Goal: Navigation & Orientation: Find specific page/section

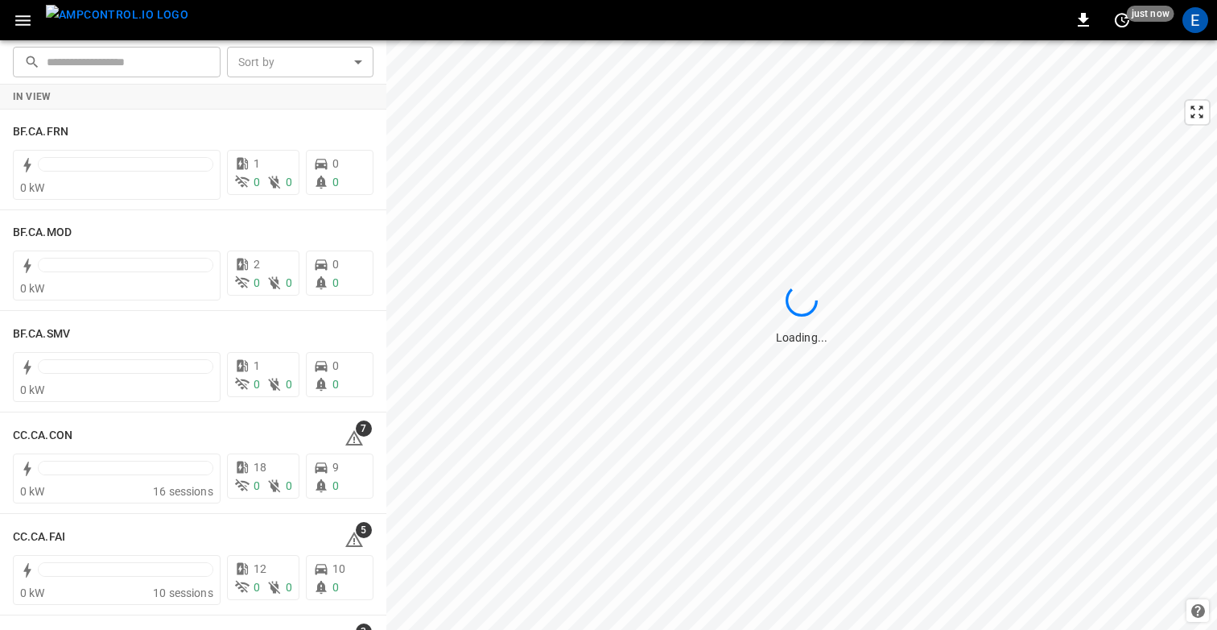
click at [25, 19] on icon "button" at bounding box center [22, 20] width 15 height 10
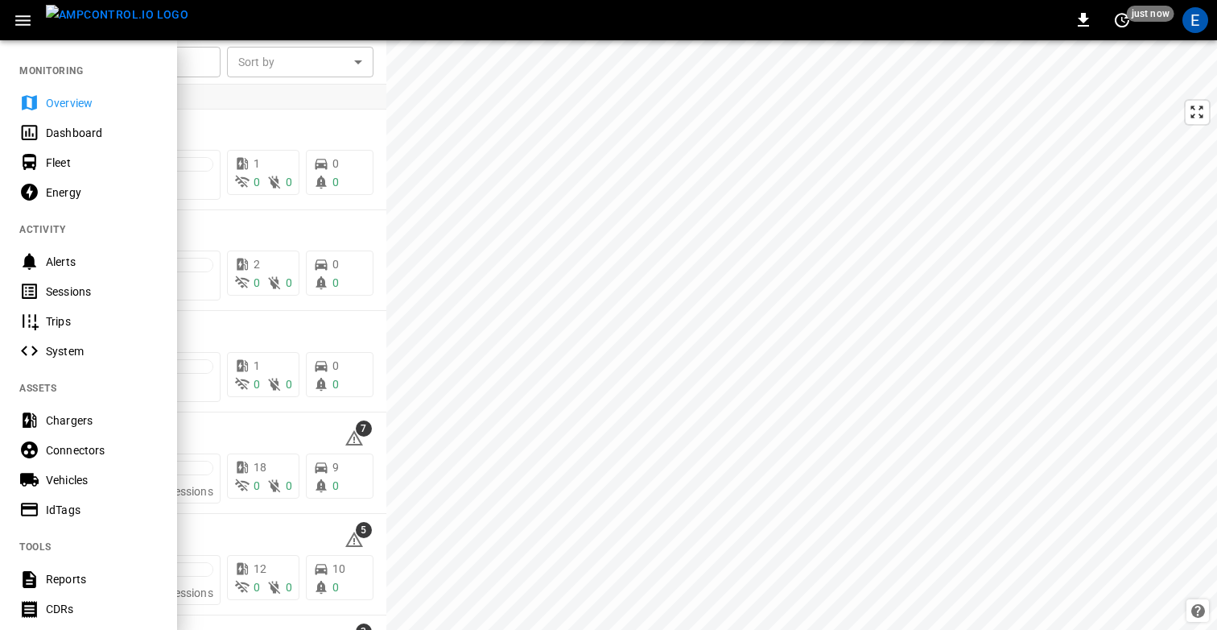
click at [430, 192] on div at bounding box center [608, 315] width 1217 height 630
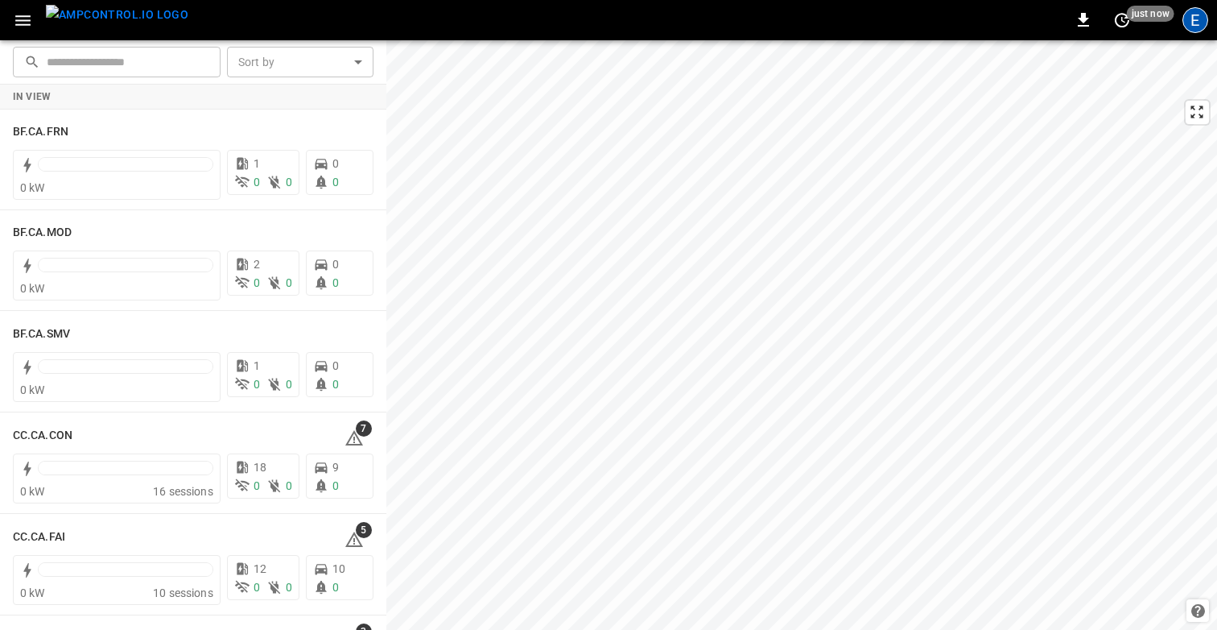
click at [1197, 23] on div "E" at bounding box center [1196, 20] width 26 height 26
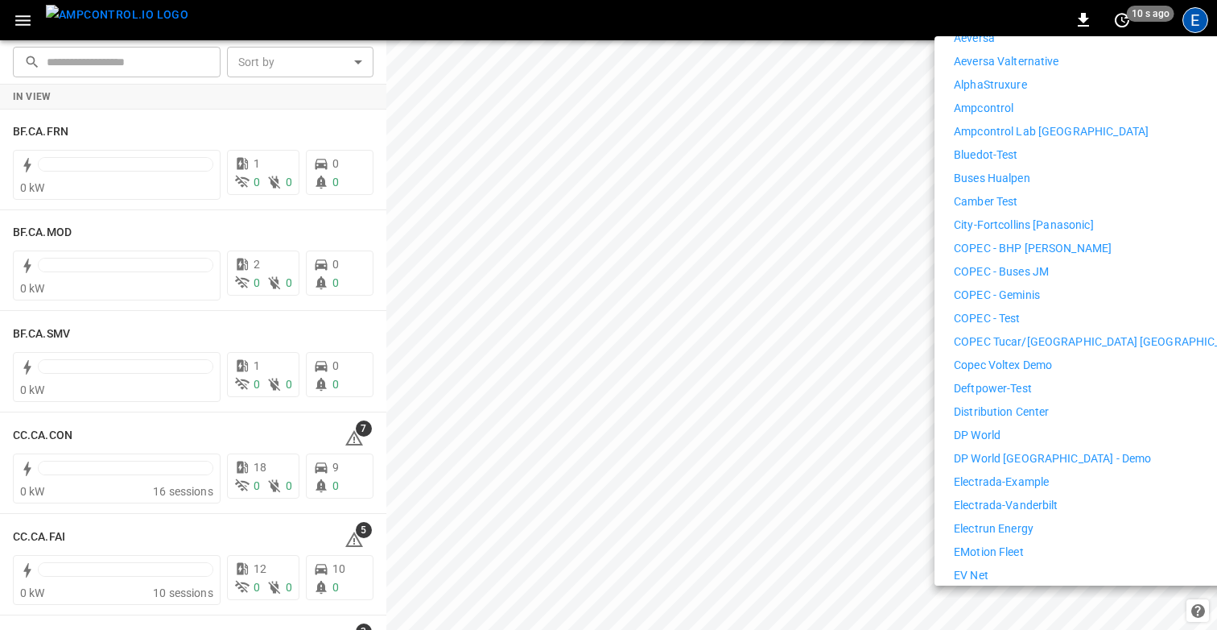
scroll to position [328, 0]
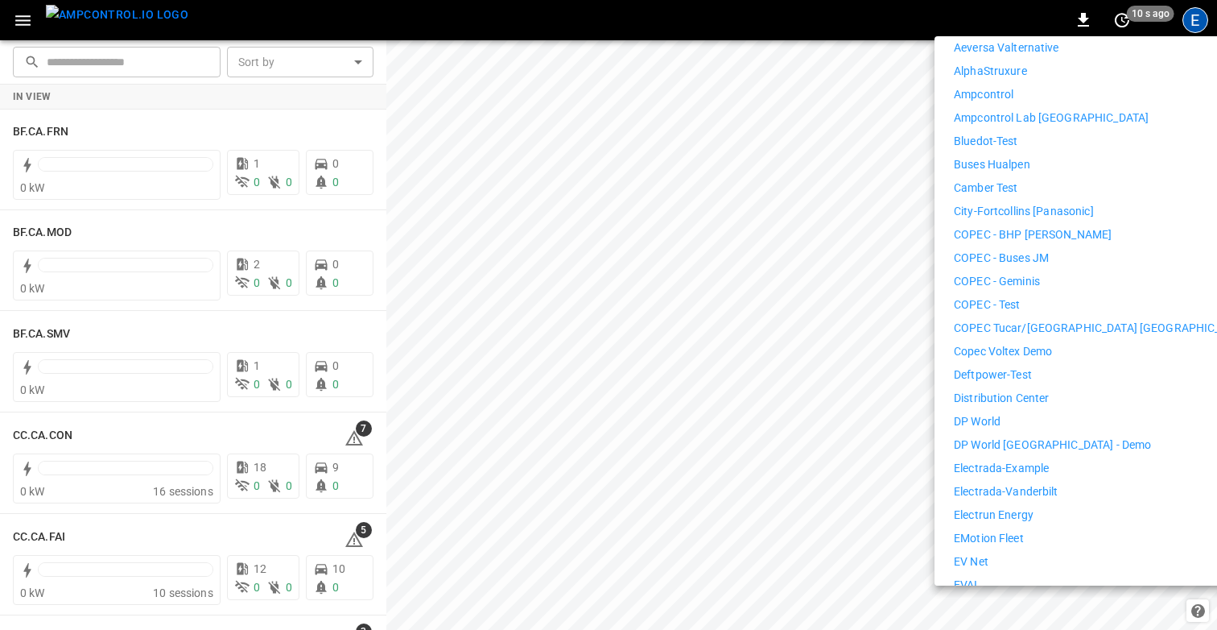
click at [1031, 390] on p "Distribution Center" at bounding box center [1002, 398] width 96 height 17
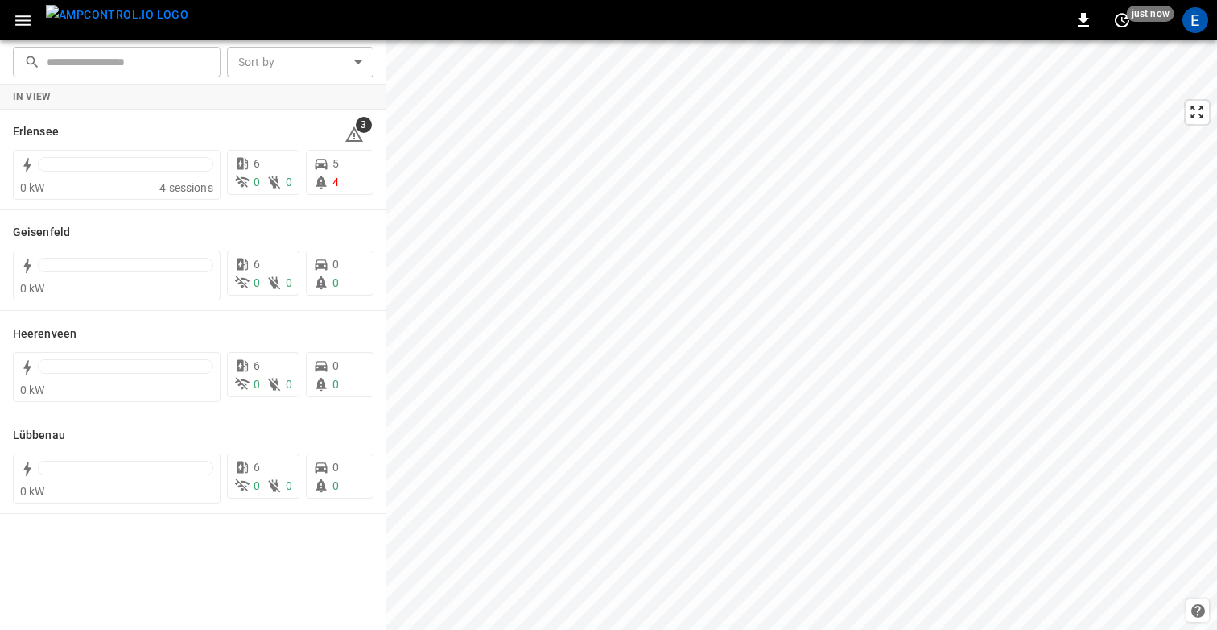
click at [22, 22] on icon "button" at bounding box center [23, 20] width 20 height 20
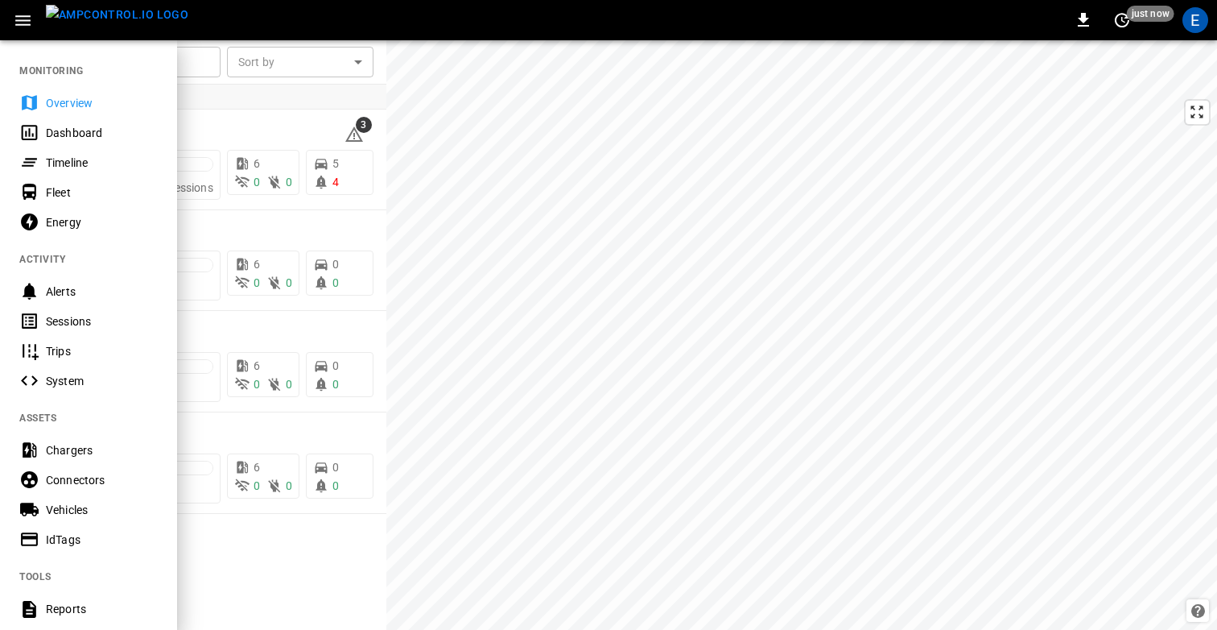
click at [94, 159] on div "Timeline" at bounding box center [102, 163] width 112 height 16
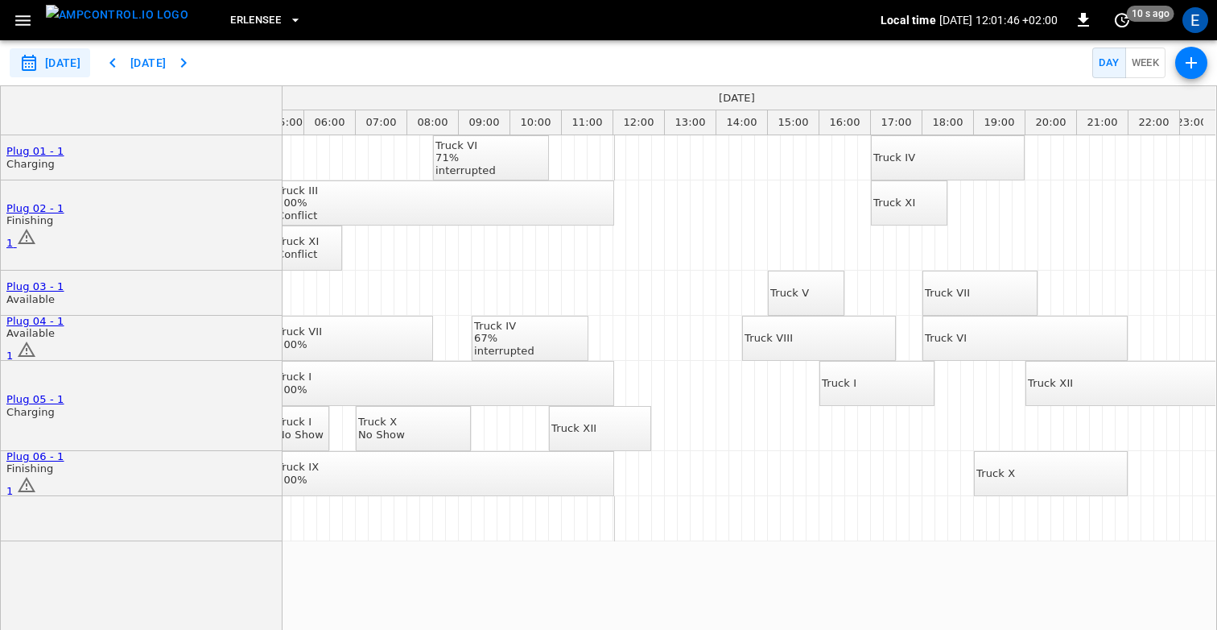
scroll to position [0, 288]
click at [27, 19] on icon "button" at bounding box center [22, 20] width 15 height 10
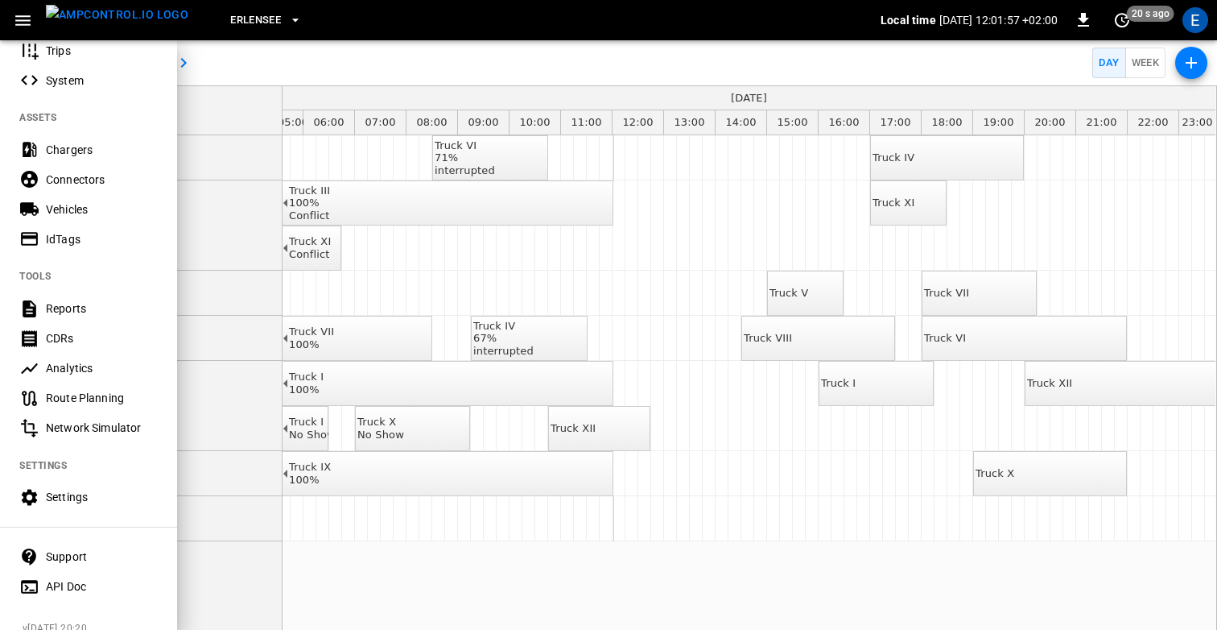
scroll to position [313, 0]
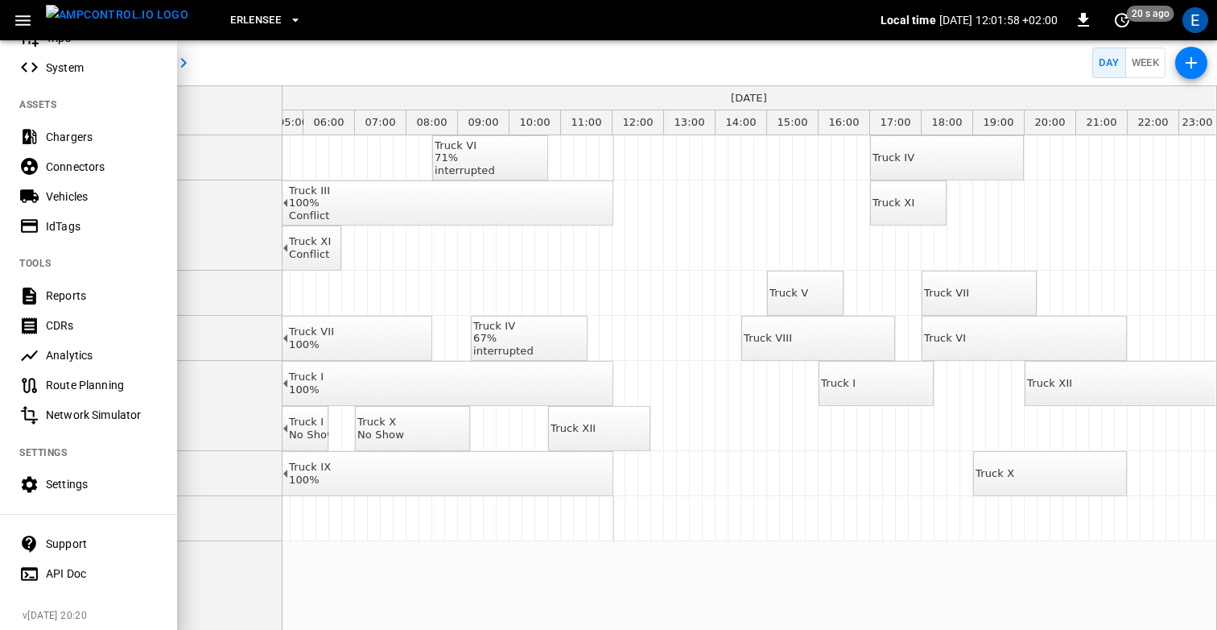
click at [68, 487] on div "Settings" at bounding box center [102, 484] width 112 height 16
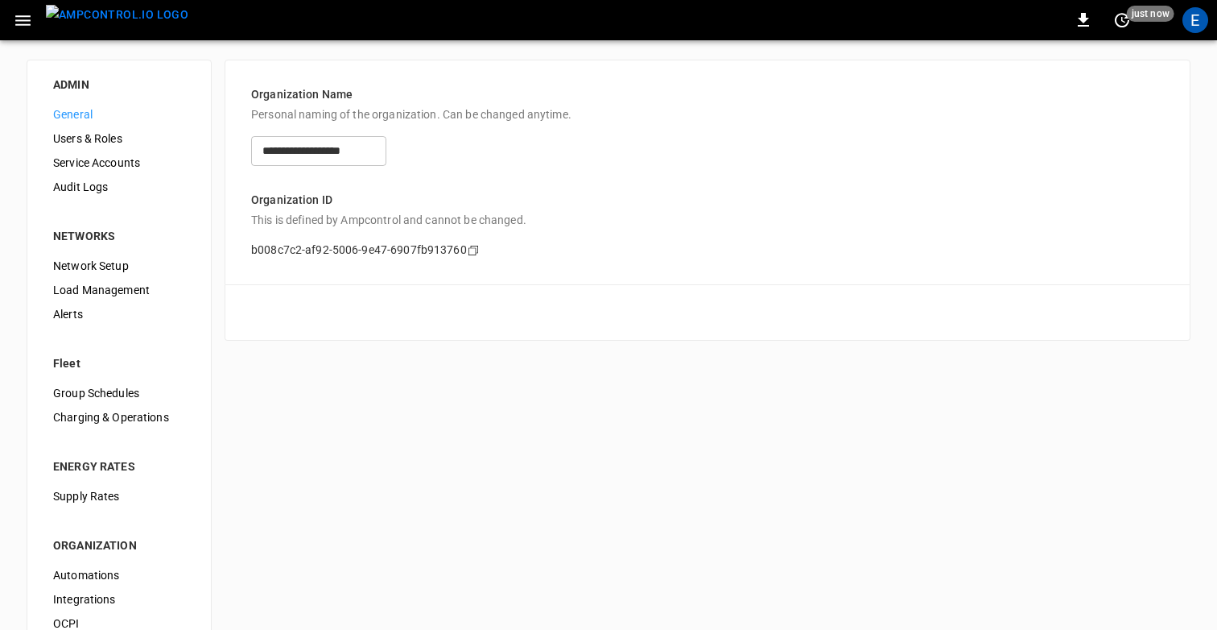
click at [94, 25] on img "menu" at bounding box center [117, 15] width 143 height 20
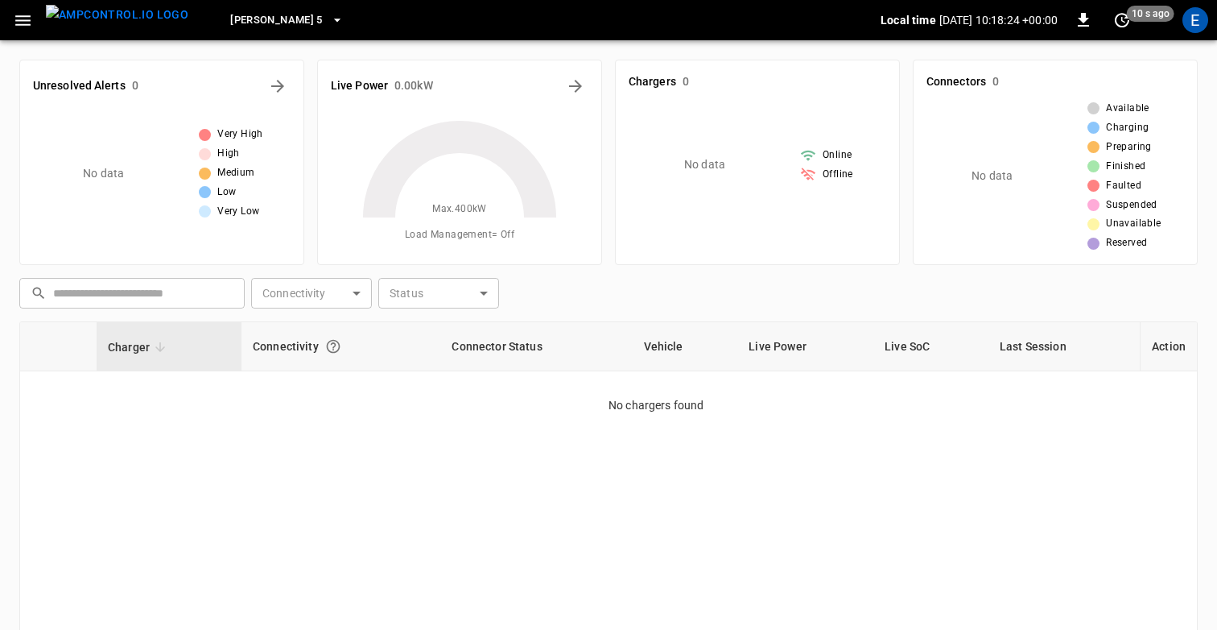
click at [25, 17] on icon "button" at bounding box center [23, 20] width 20 height 20
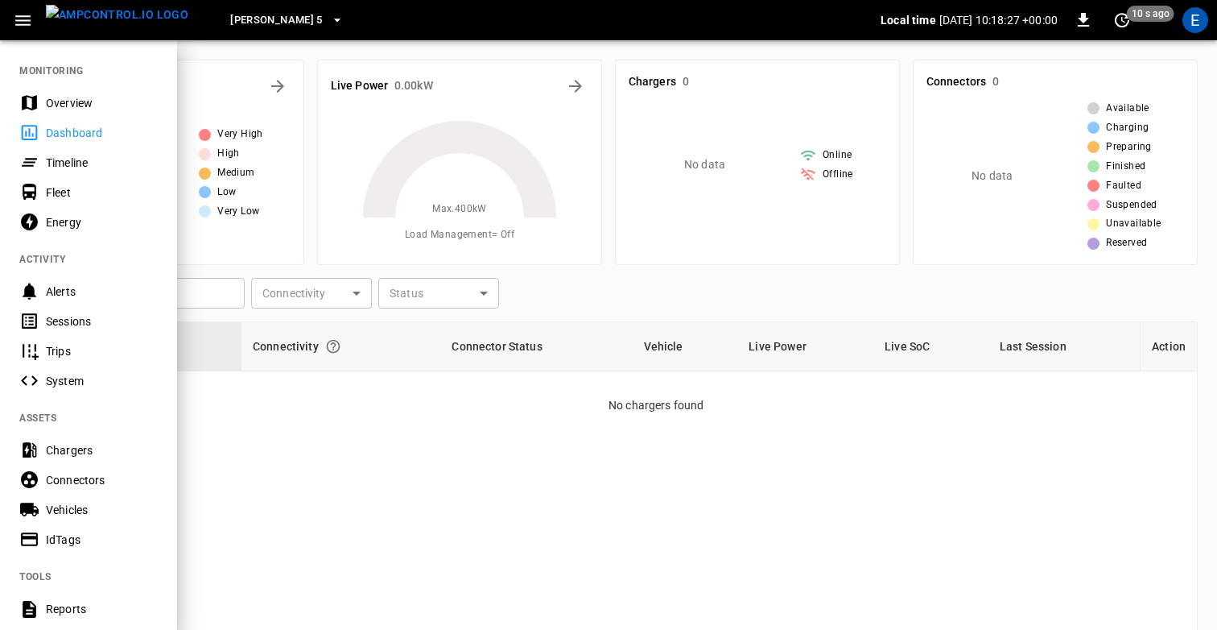
click at [567, 41] on div at bounding box center [608, 315] width 1217 height 630
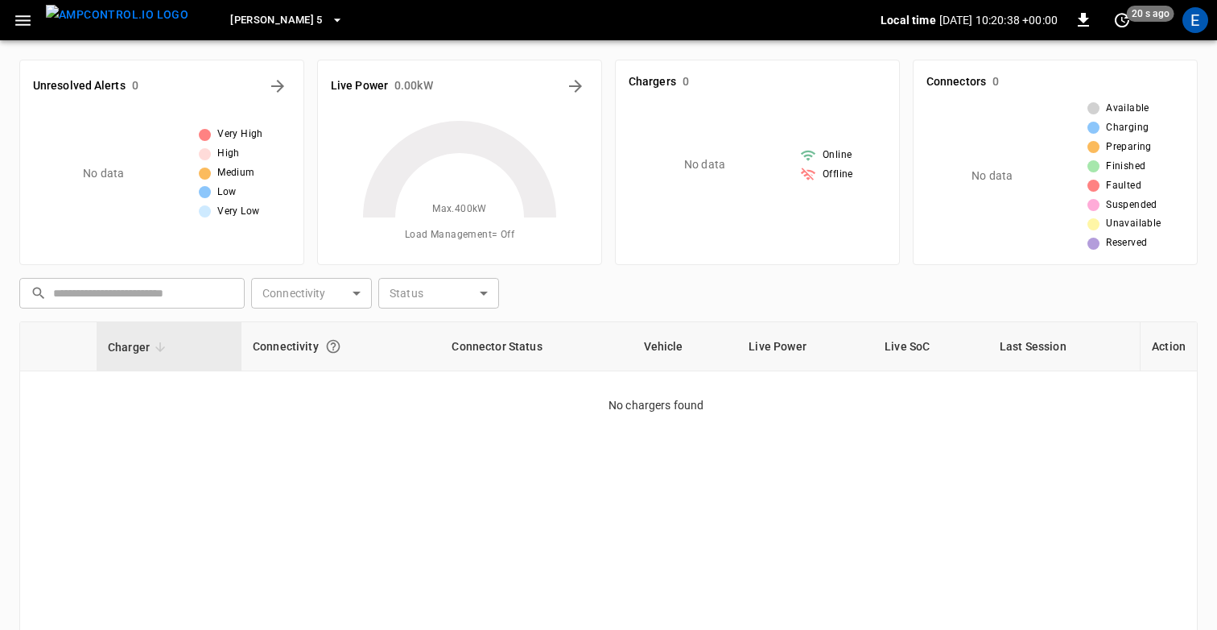
click at [778, 306] on div "​ ​ Connectivity ​ Connectivity Status ​ Status" at bounding box center [605, 289] width 1185 height 37
click at [730, 295] on div "​ ​ Connectivity ​ Connectivity Status ​ Status" at bounding box center [605, 289] width 1185 height 37
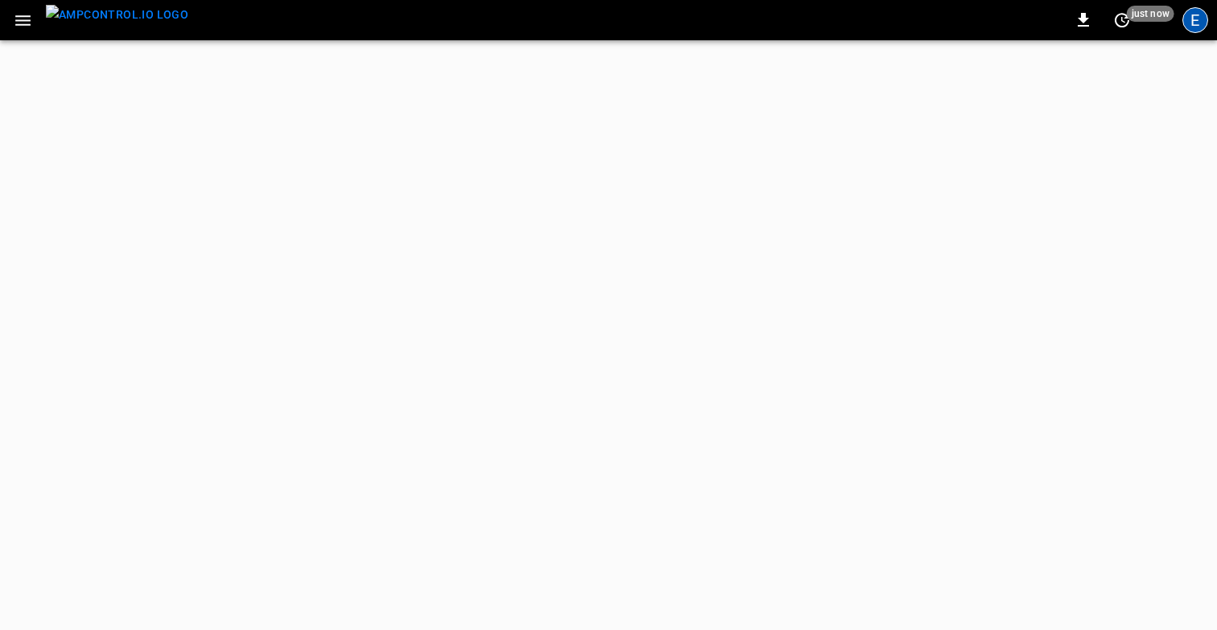
click at [1197, 19] on div "E" at bounding box center [1196, 20] width 26 height 26
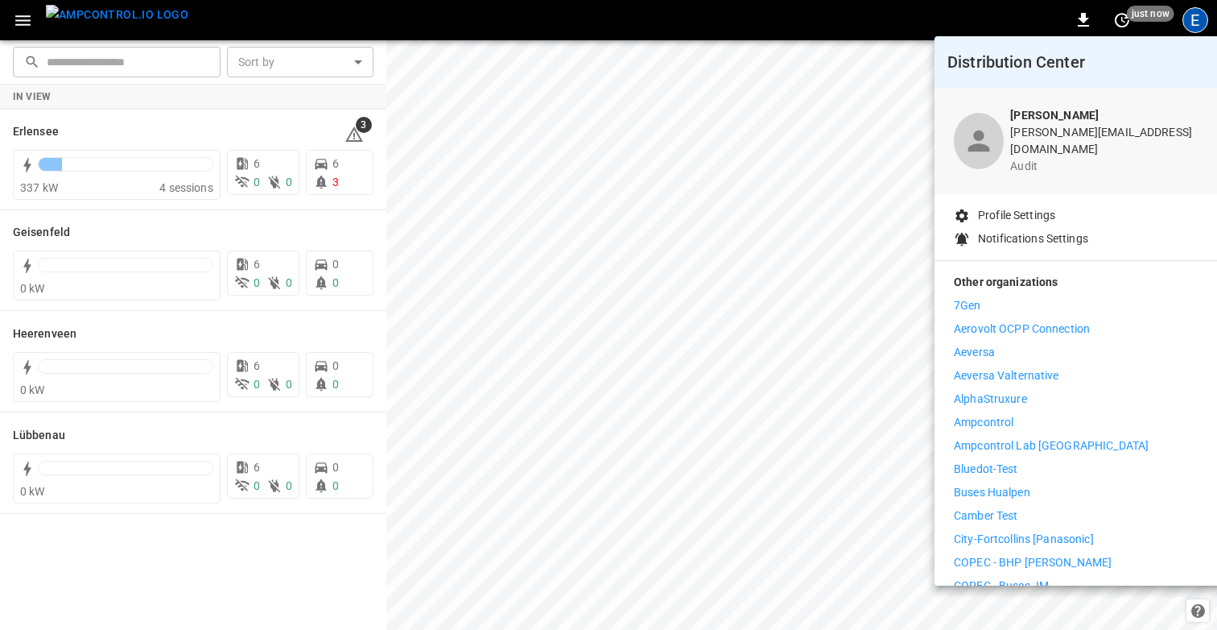
click at [644, 143] on div at bounding box center [608, 315] width 1217 height 630
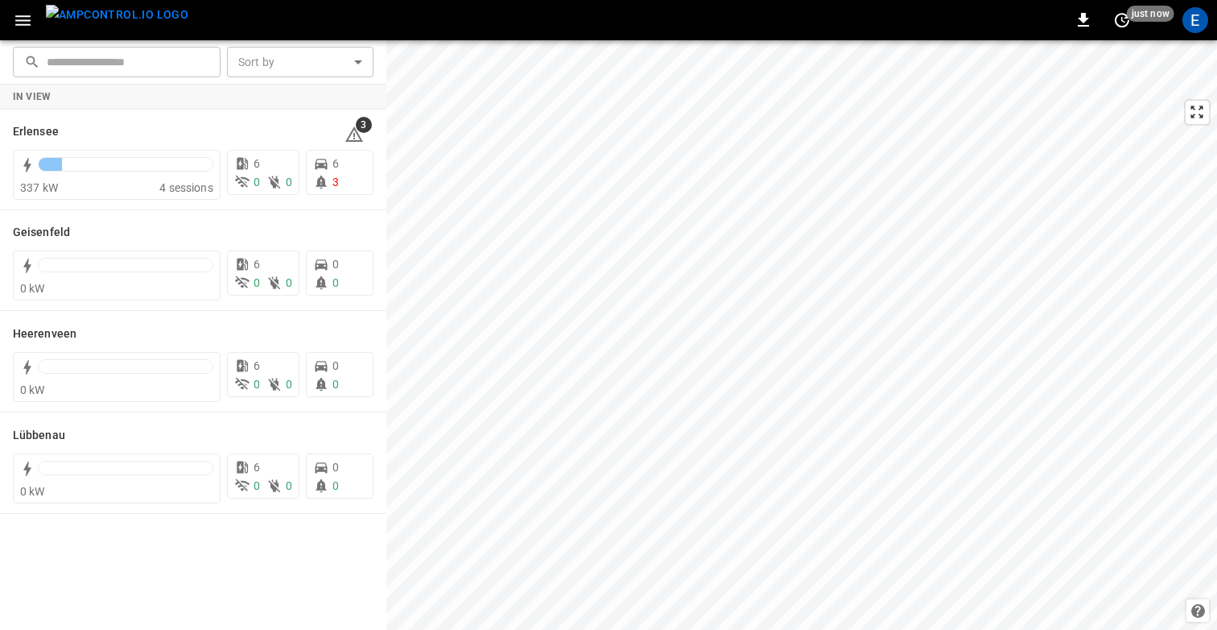
click at [23, 21] on icon "button" at bounding box center [23, 20] width 20 height 20
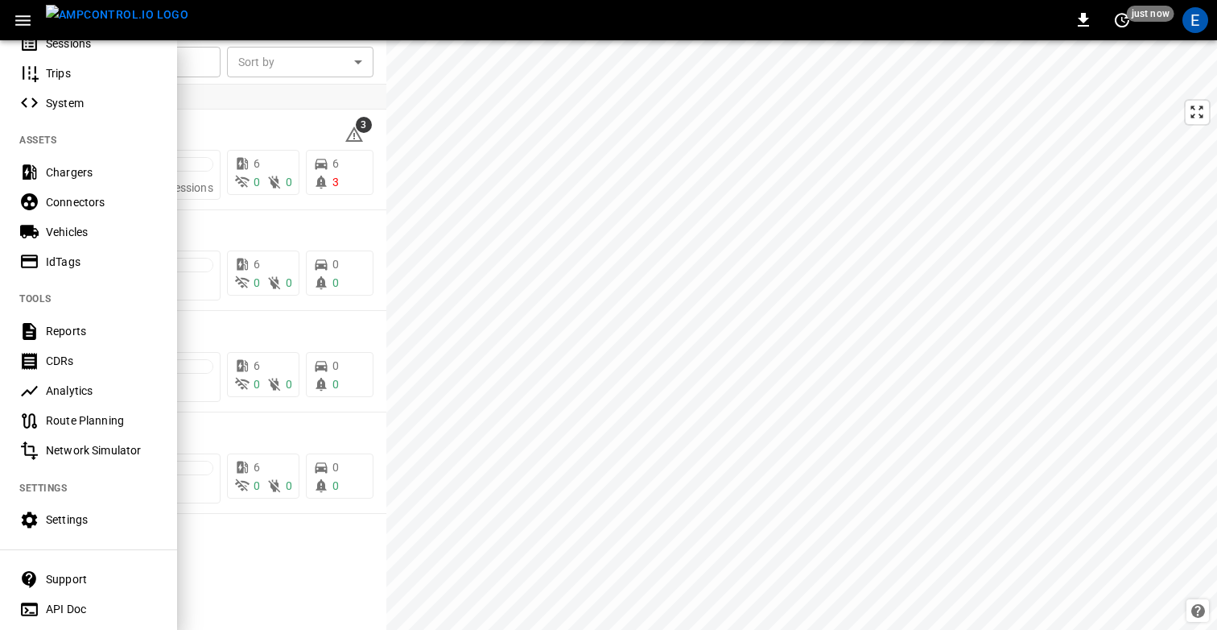
scroll to position [279, 0]
click at [70, 516] on div "Settings" at bounding box center [102, 519] width 112 height 16
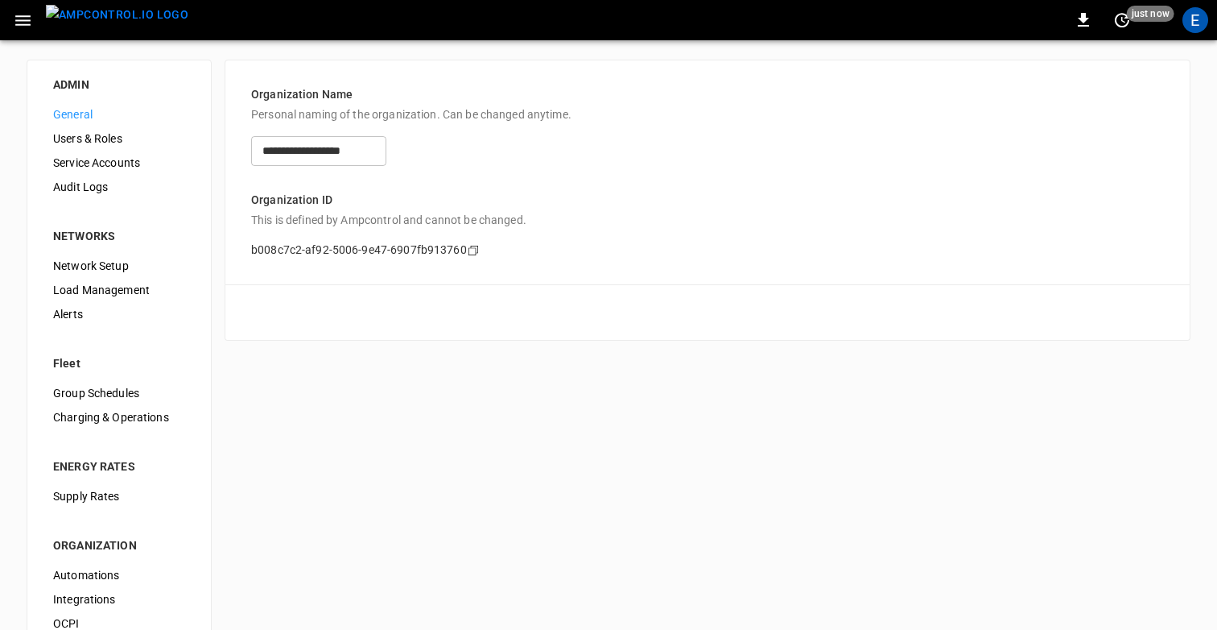
click at [114, 135] on span "Users & Roles" at bounding box center [119, 138] width 132 height 17
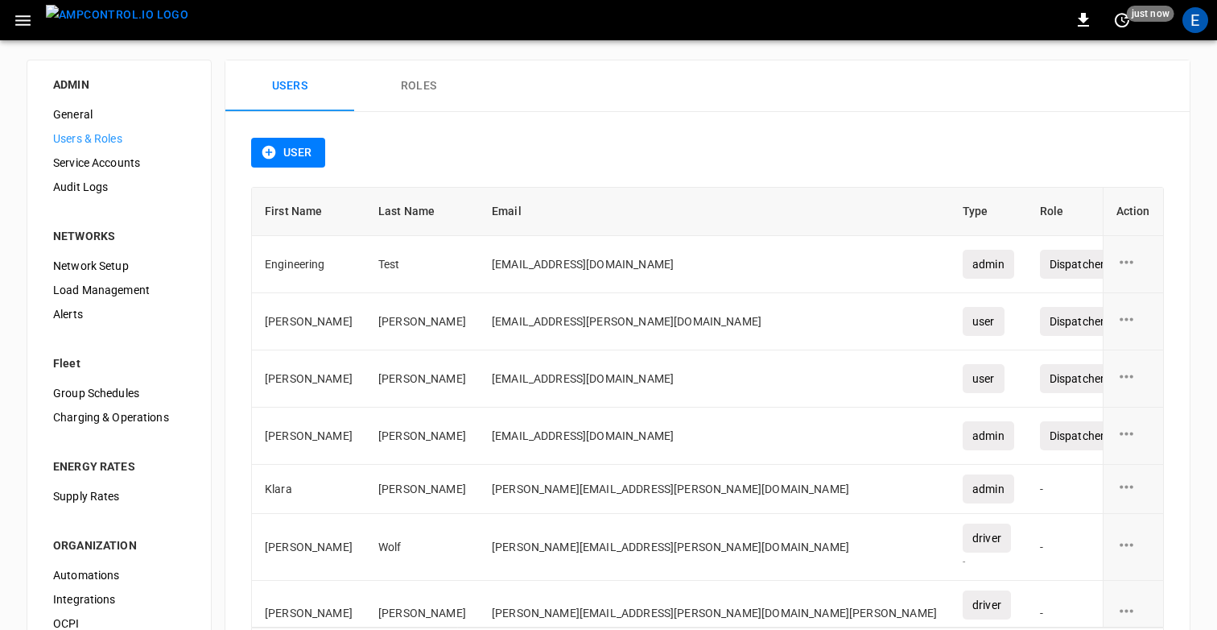
click at [418, 87] on button "Roles" at bounding box center [418, 86] width 129 height 52
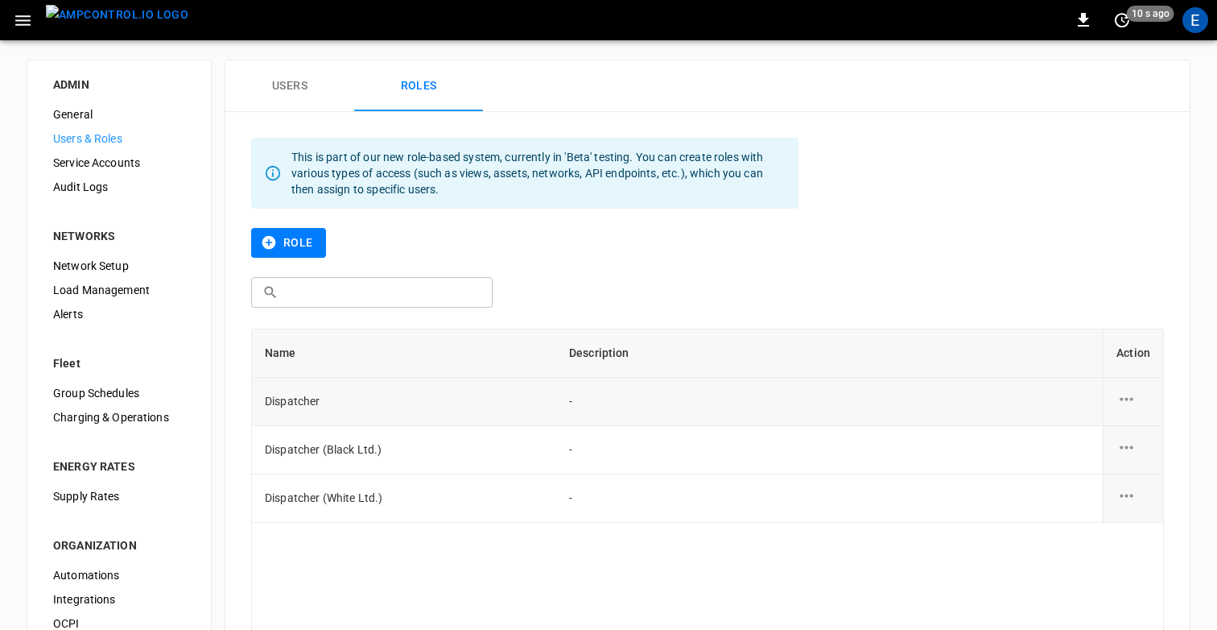
click at [1122, 409] on div "role action options" at bounding box center [1134, 401] width 34 height 24
click at [1131, 409] on li "Edit" at bounding box center [1146, 408] width 57 height 27
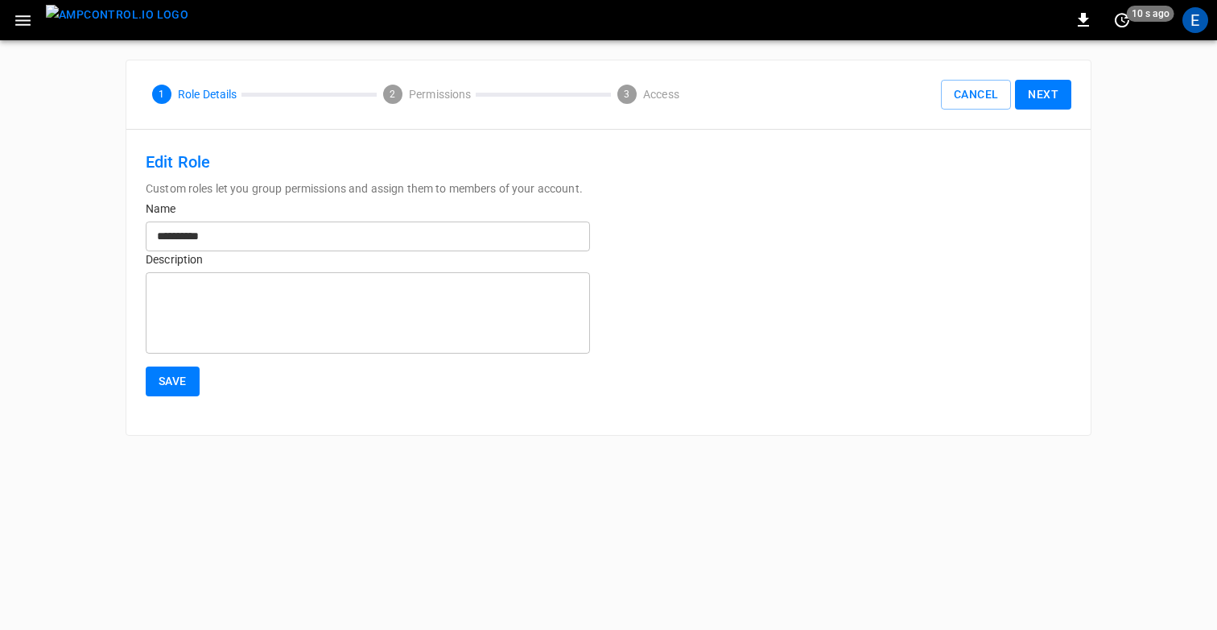
click at [1060, 98] on button "Next" at bounding box center [1043, 95] width 56 height 30
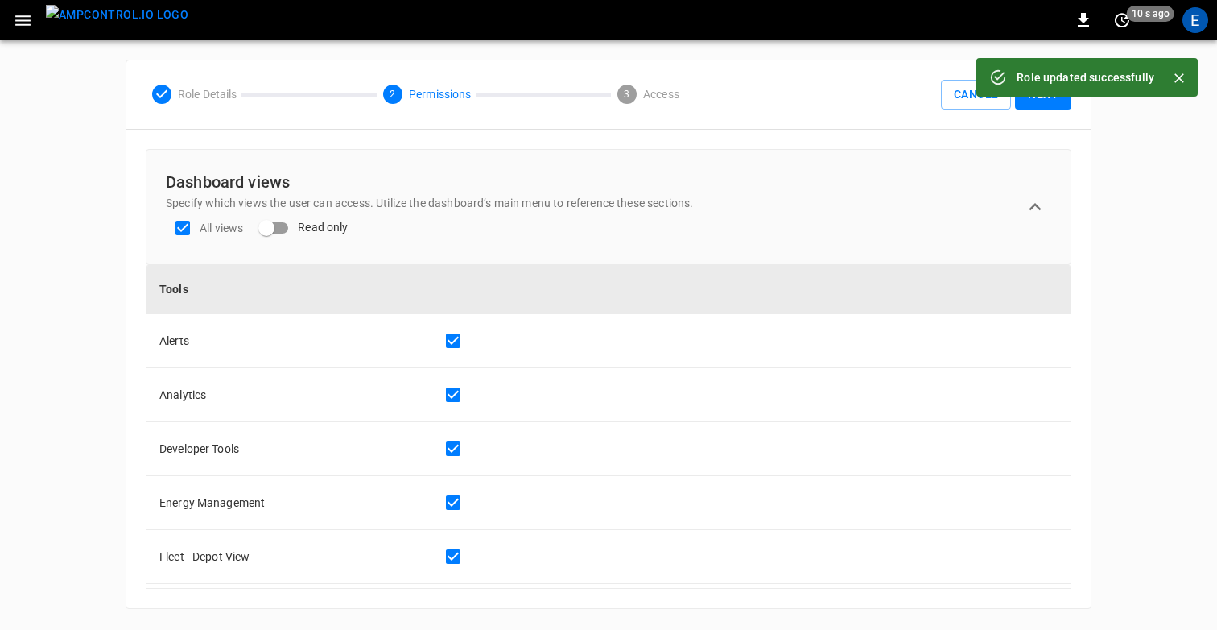
click at [1060, 98] on button "Next" at bounding box center [1043, 95] width 56 height 30
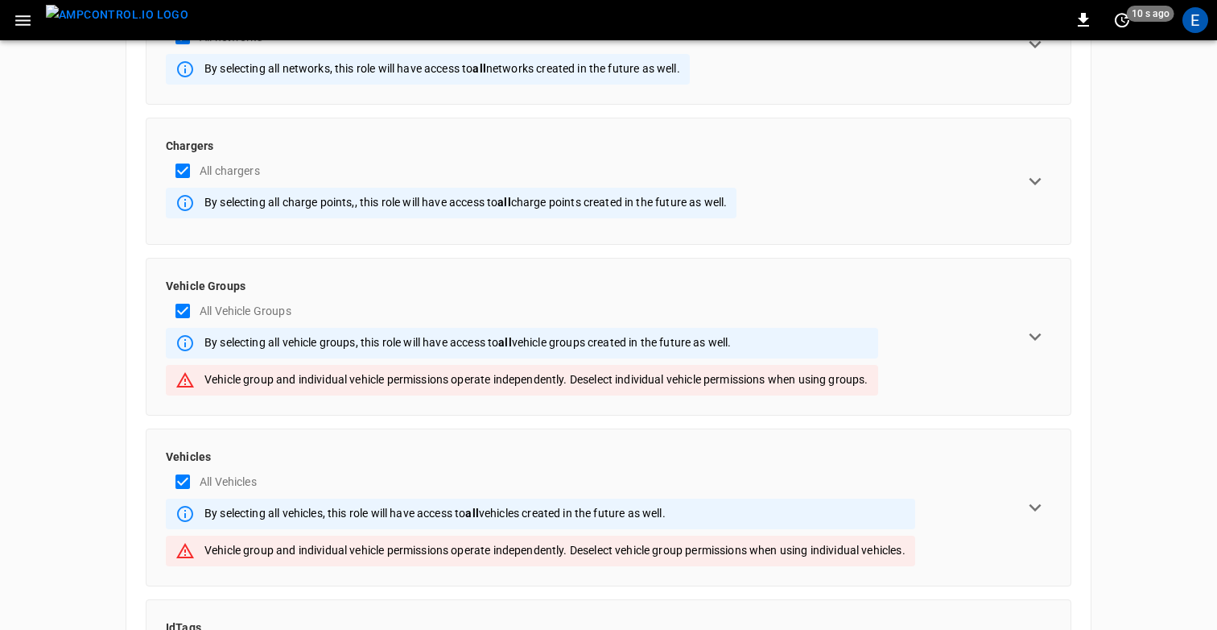
scroll to position [179, 0]
click at [1044, 329] on icon "expand row" at bounding box center [1035, 336] width 24 height 24
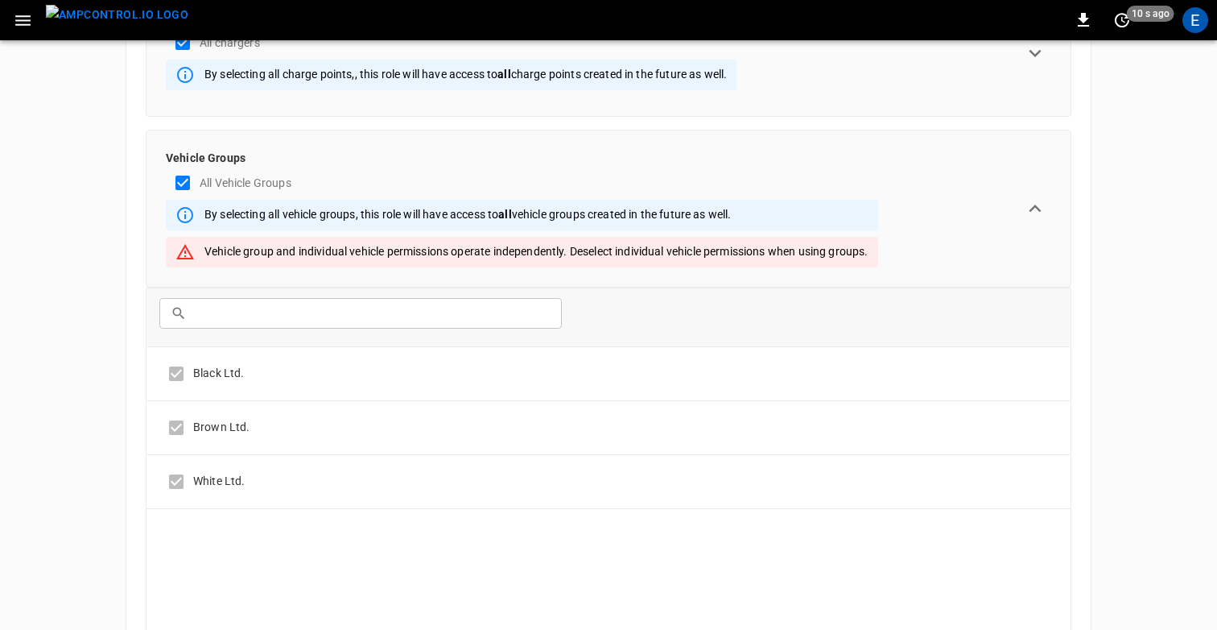
scroll to position [308, 0]
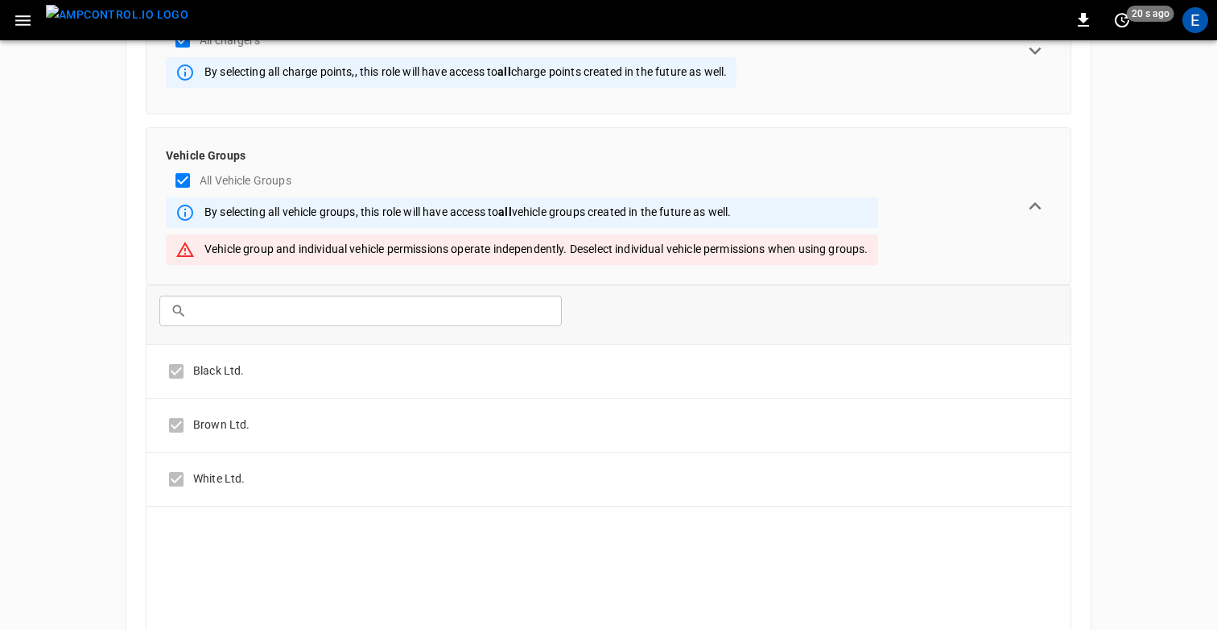
click at [1039, 213] on icon "expand row" at bounding box center [1035, 206] width 24 height 24
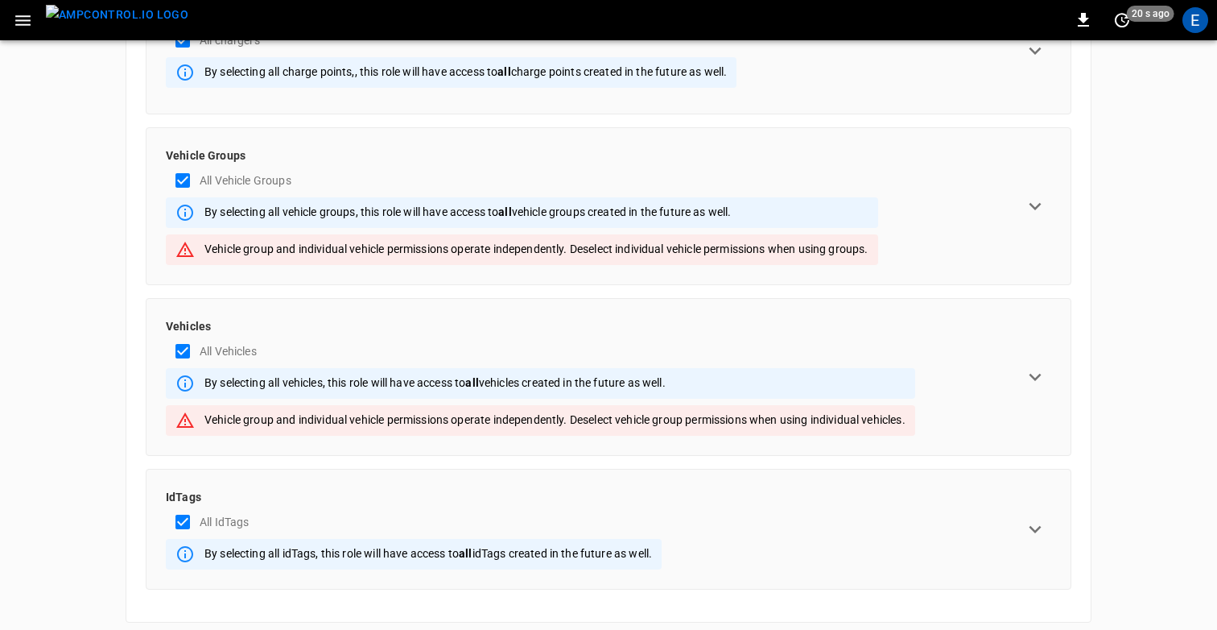
scroll to position [316, 0]
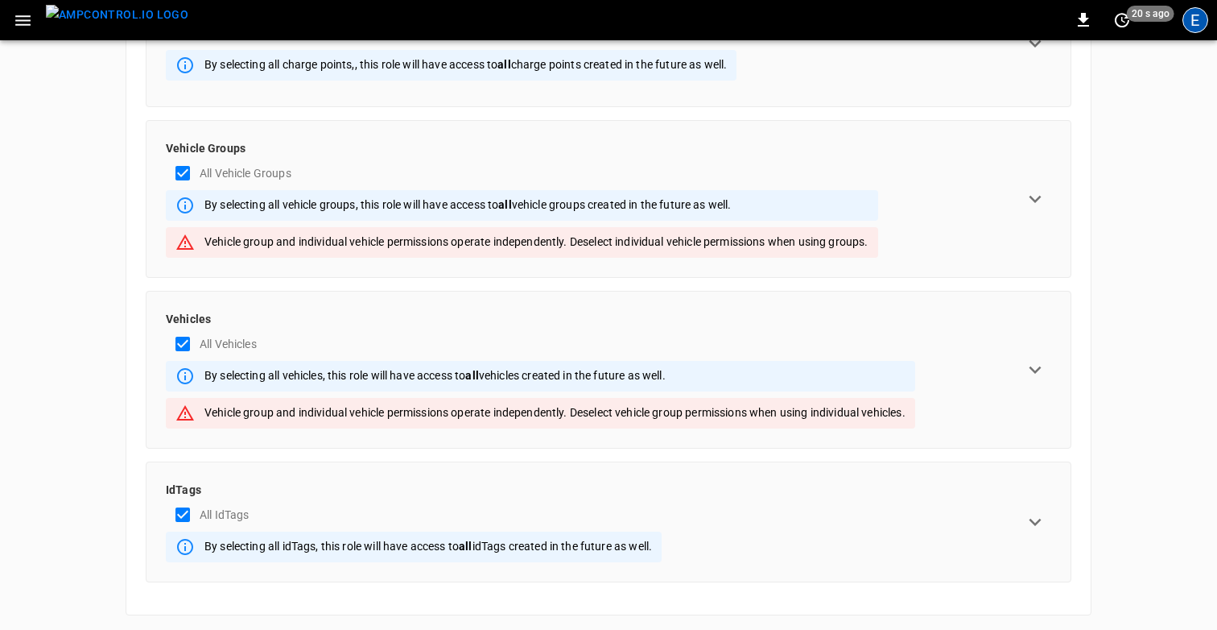
click at [1197, 14] on div "E" at bounding box center [1196, 20] width 26 height 26
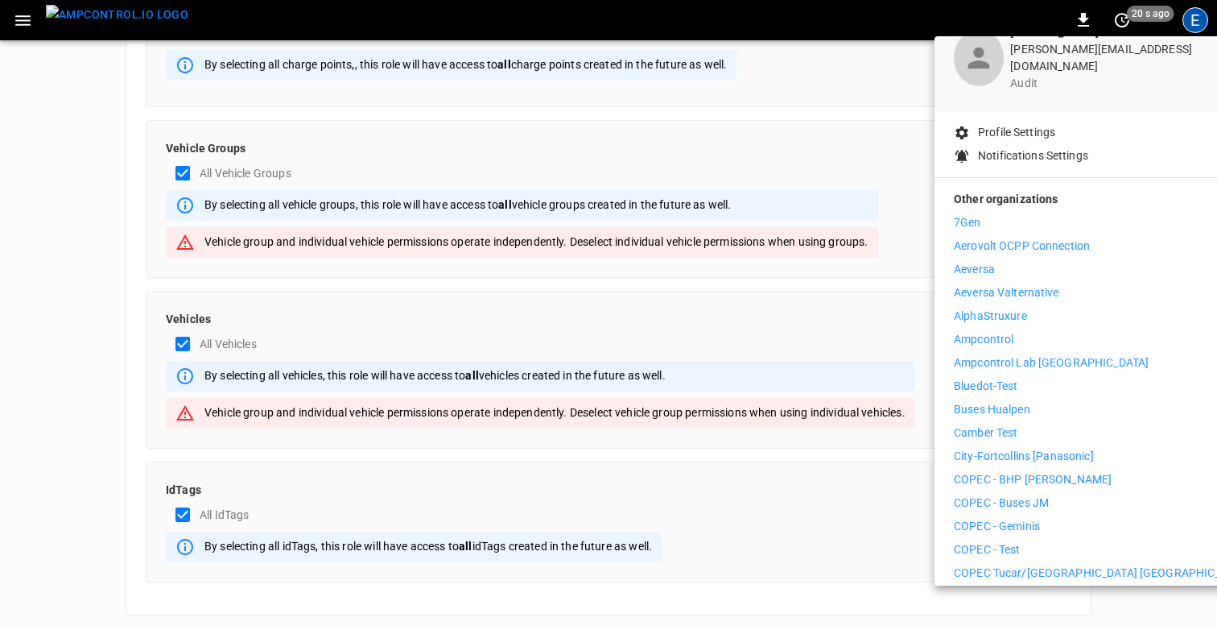
scroll to position [88, 0]
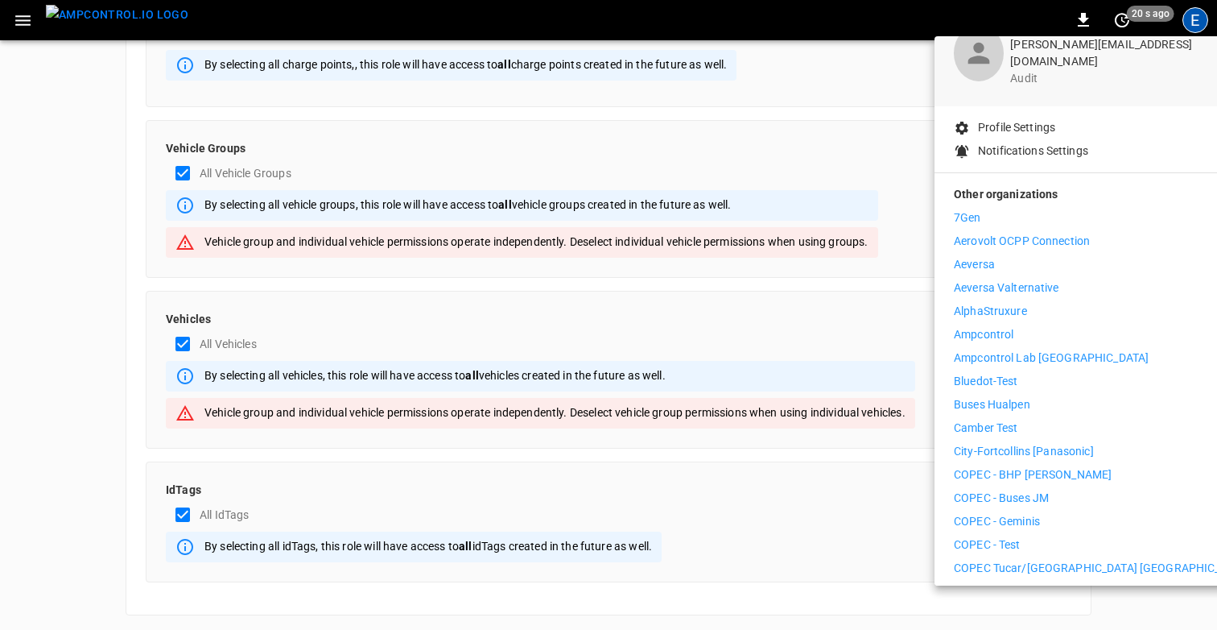
click at [1024, 326] on li "Ampcontrol" at bounding box center [1102, 334] width 296 height 17
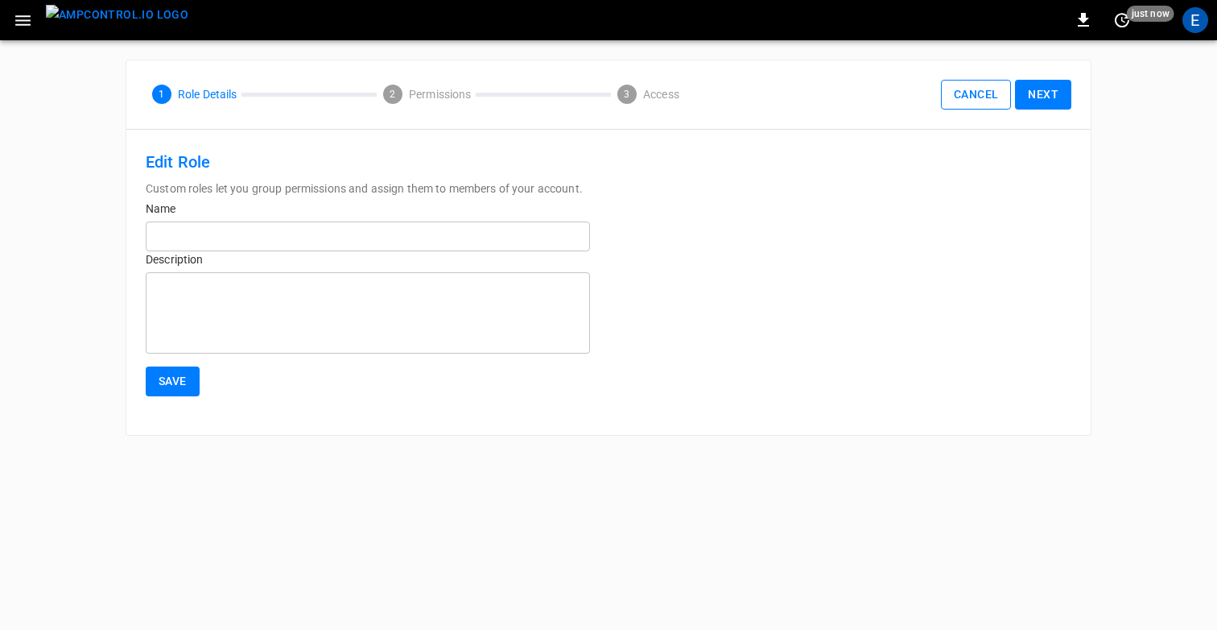
click at [970, 105] on button "Cancel" at bounding box center [976, 95] width 70 height 30
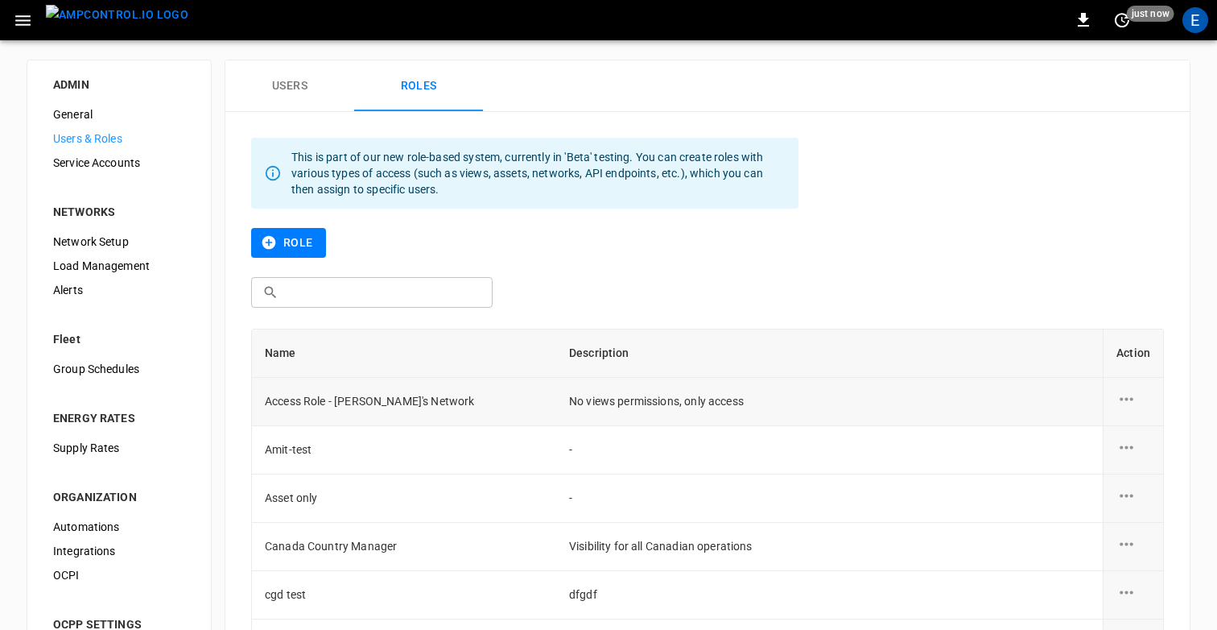
click at [1124, 403] on icon "role action options" at bounding box center [1127, 399] width 20 height 20
click at [1139, 410] on li "Edit" at bounding box center [1146, 408] width 57 height 27
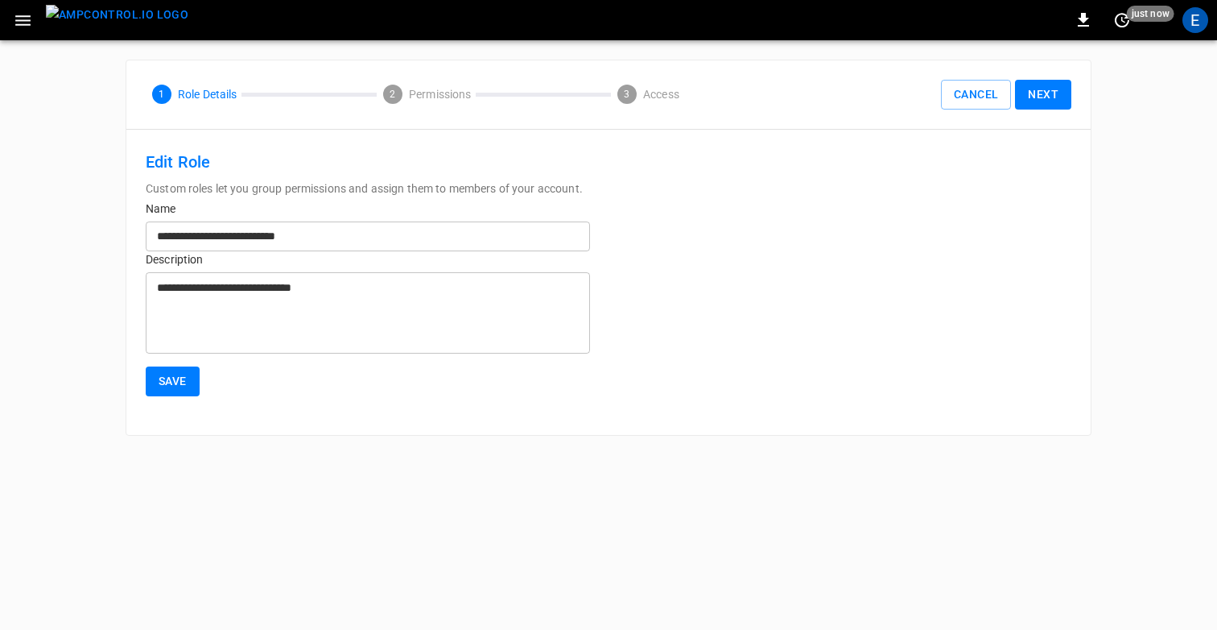
click at [1049, 107] on button "Next" at bounding box center [1043, 95] width 56 height 30
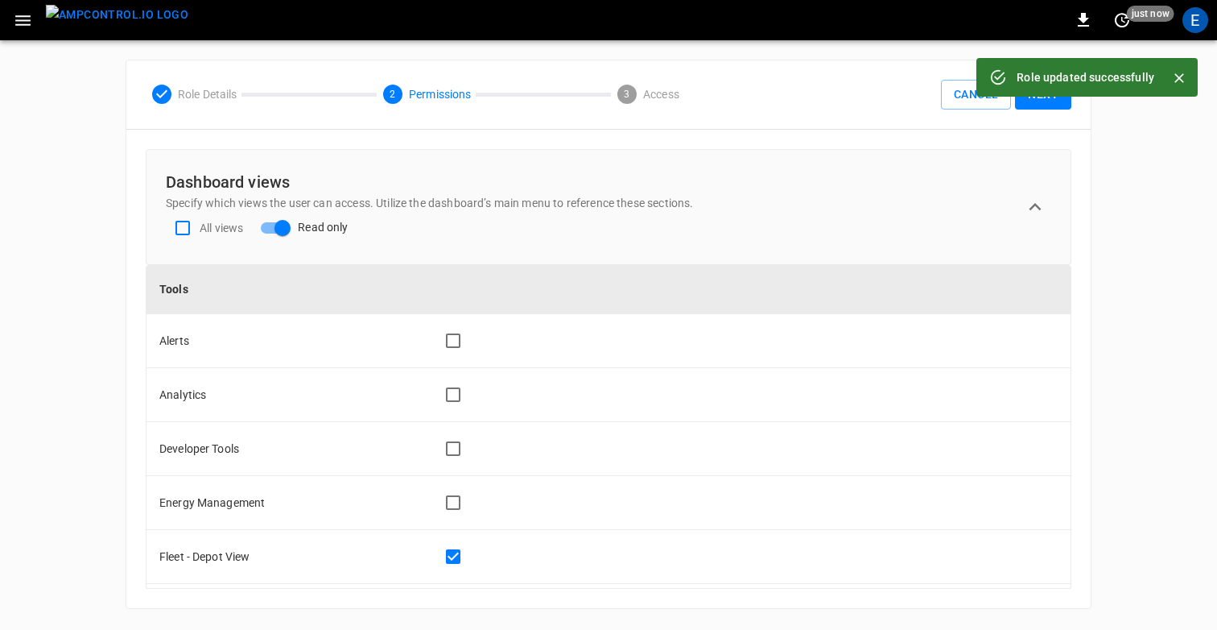
click at [1049, 107] on button "Next" at bounding box center [1043, 95] width 56 height 30
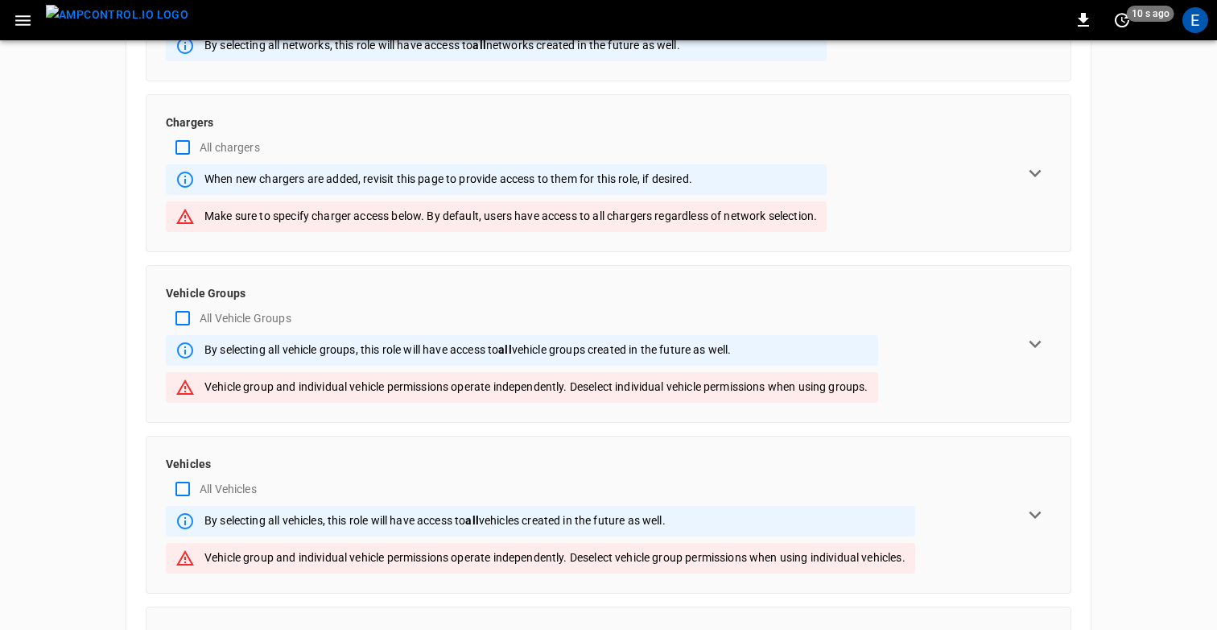
scroll to position [233, 0]
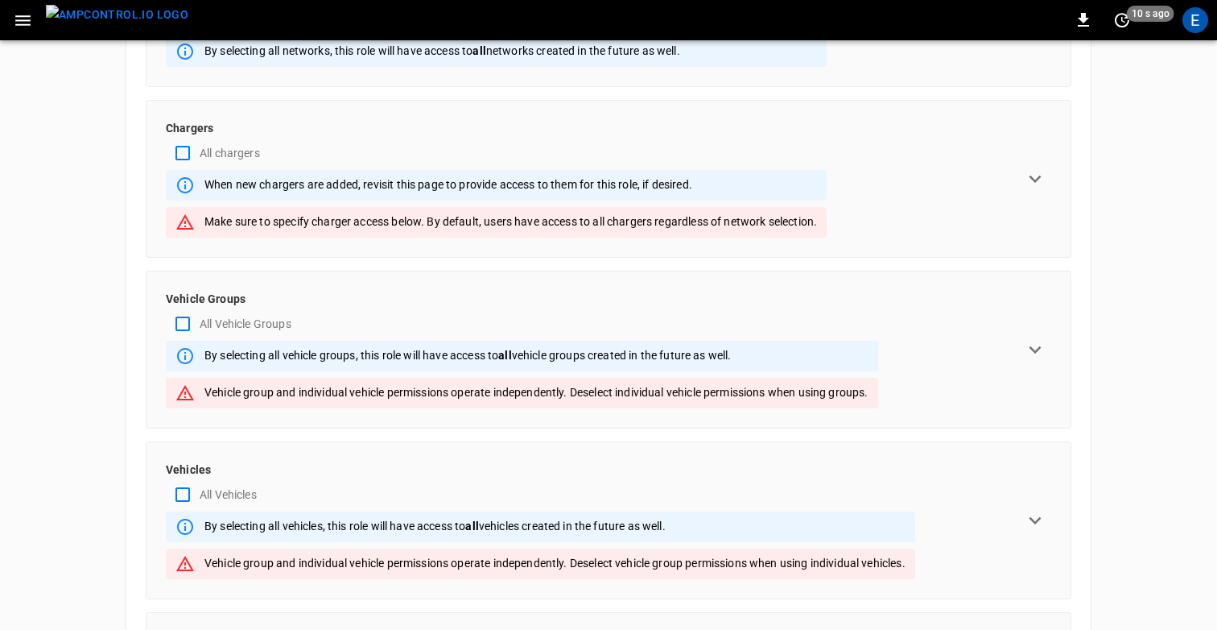
click at [1025, 346] on icon "expand row" at bounding box center [1035, 349] width 24 height 24
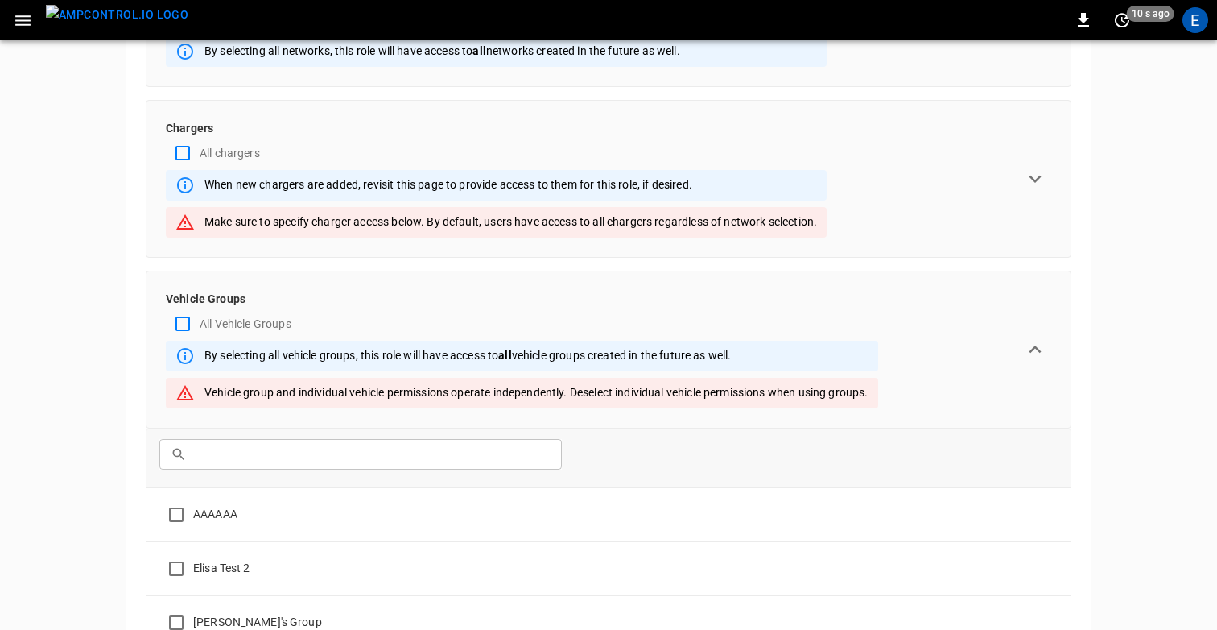
click at [1025, 346] on icon "expand row" at bounding box center [1035, 349] width 24 height 24
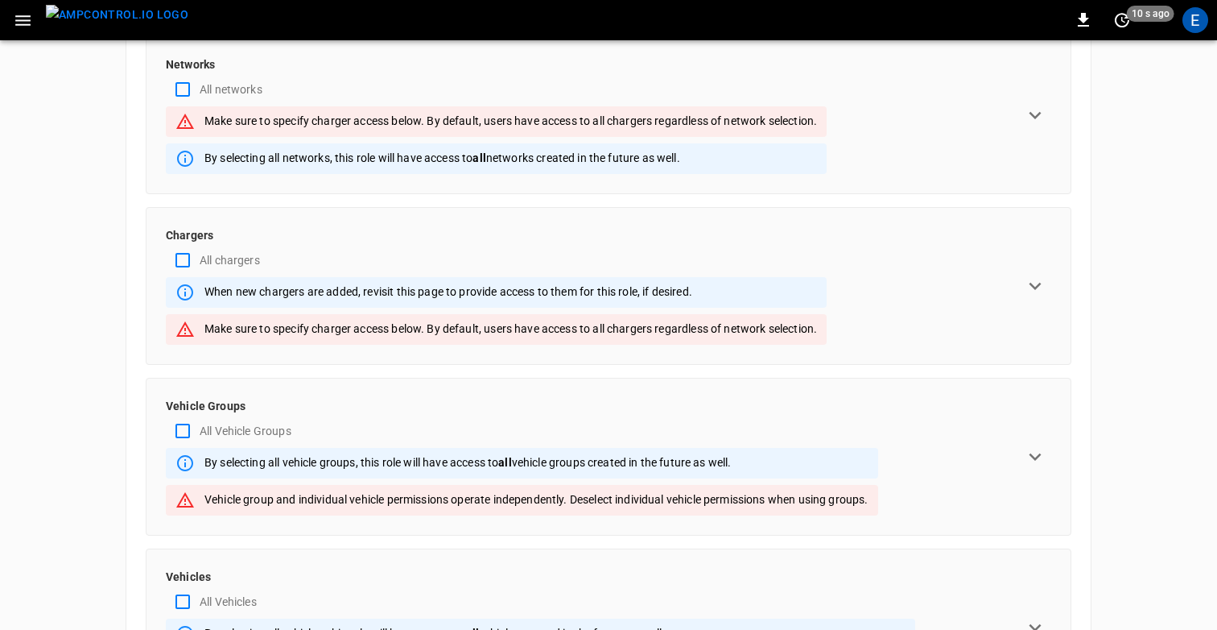
scroll to position [0, 0]
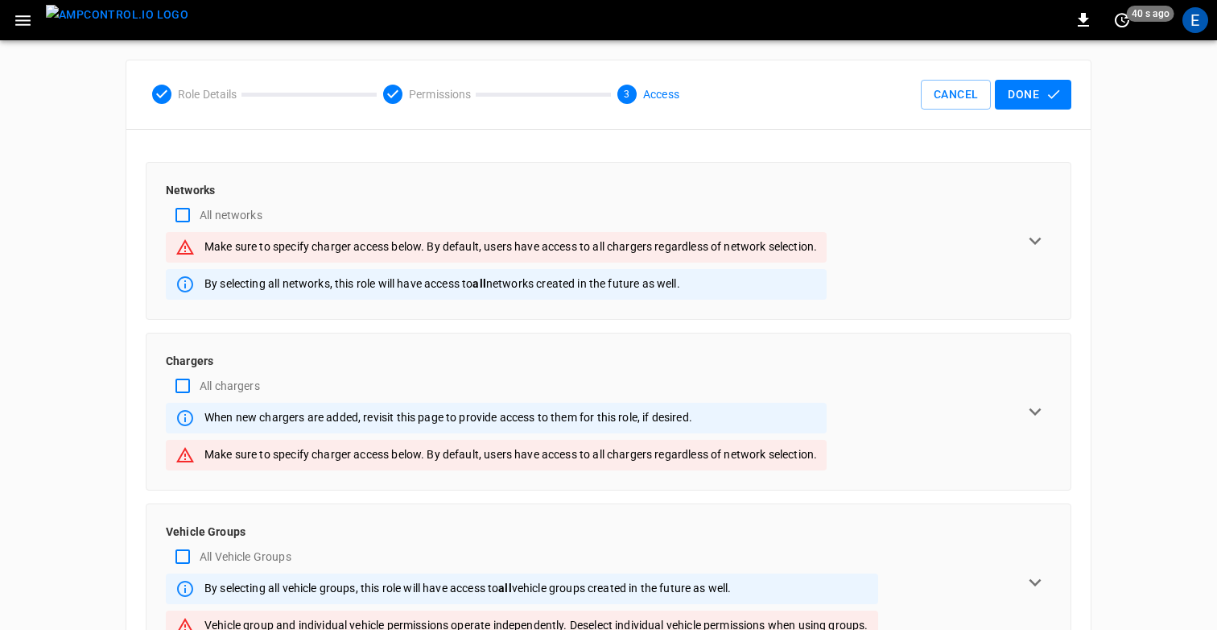
click at [105, 25] on img "menu" at bounding box center [117, 15] width 143 height 20
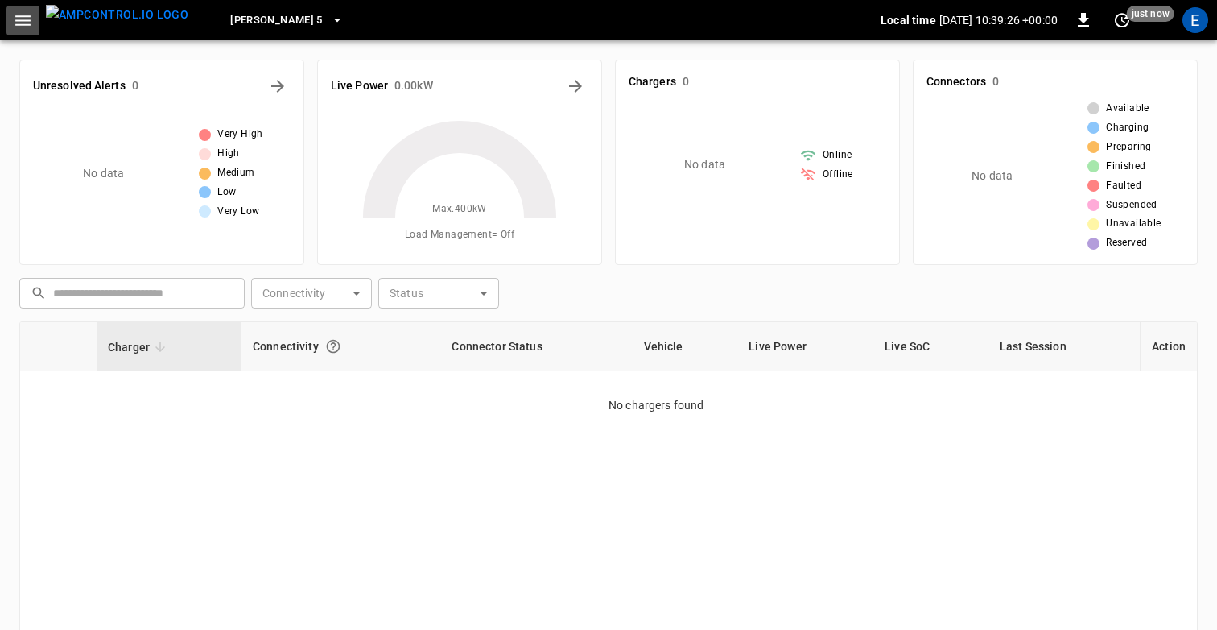
click at [22, 20] on icon "button" at bounding box center [22, 20] width 15 height 10
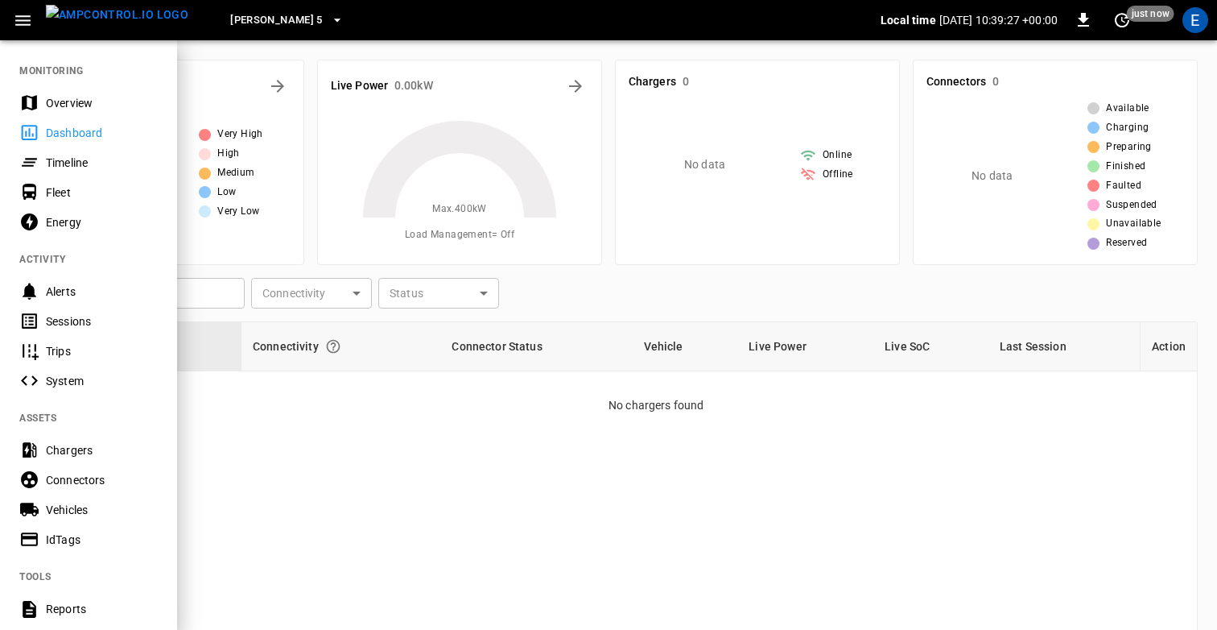
click at [71, 159] on div "Timeline" at bounding box center [102, 163] width 112 height 16
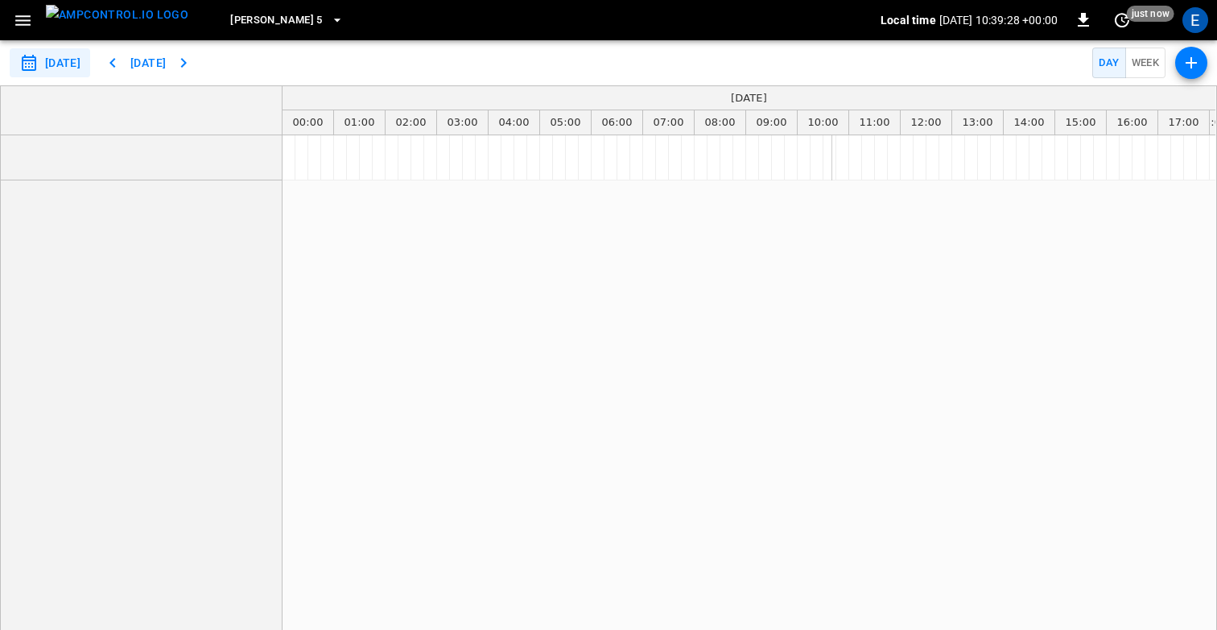
click at [19, 22] on icon "button" at bounding box center [23, 20] width 20 height 20
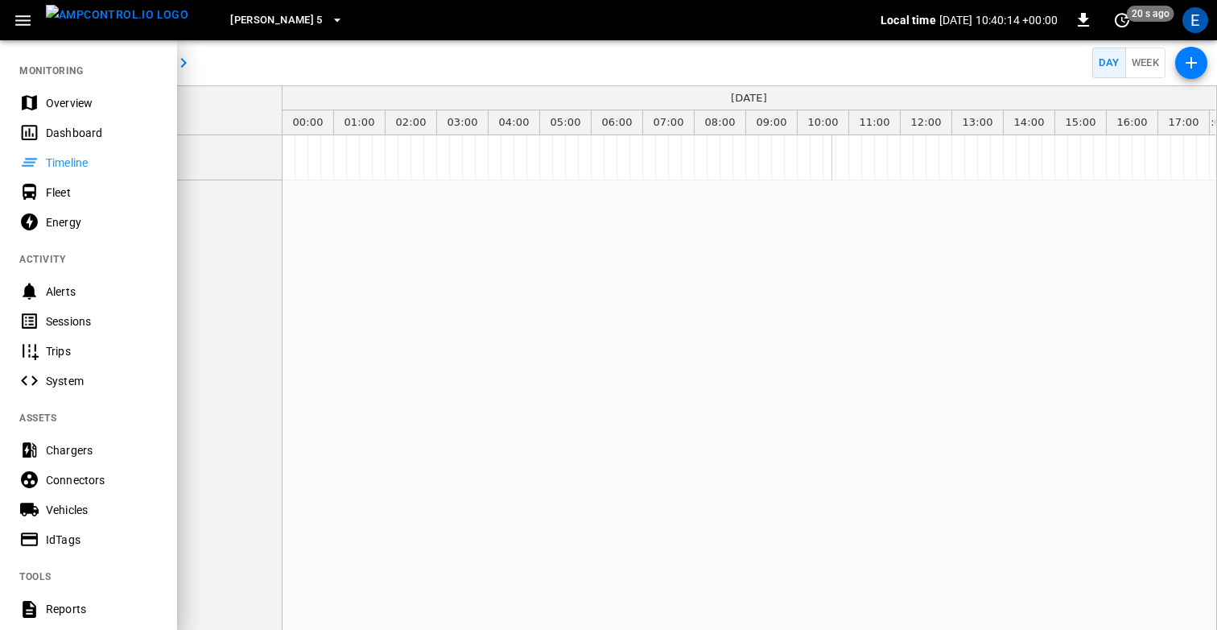
click at [349, 206] on div at bounding box center [608, 315] width 1217 height 630
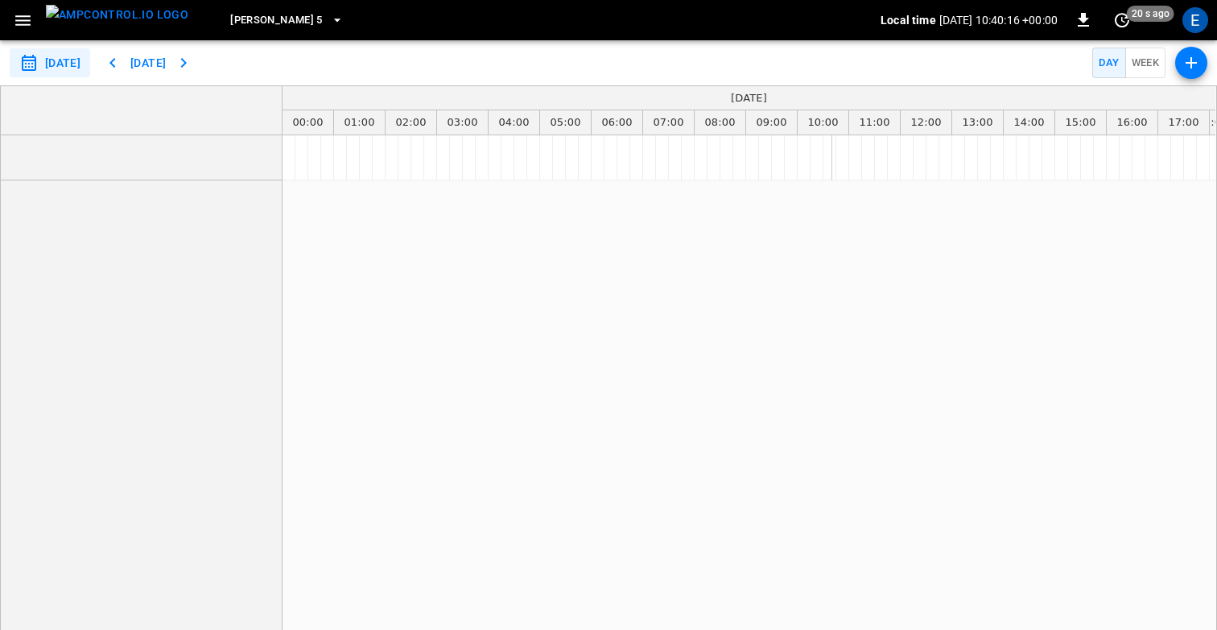
click at [24, 24] on icon "button" at bounding box center [22, 20] width 15 height 10
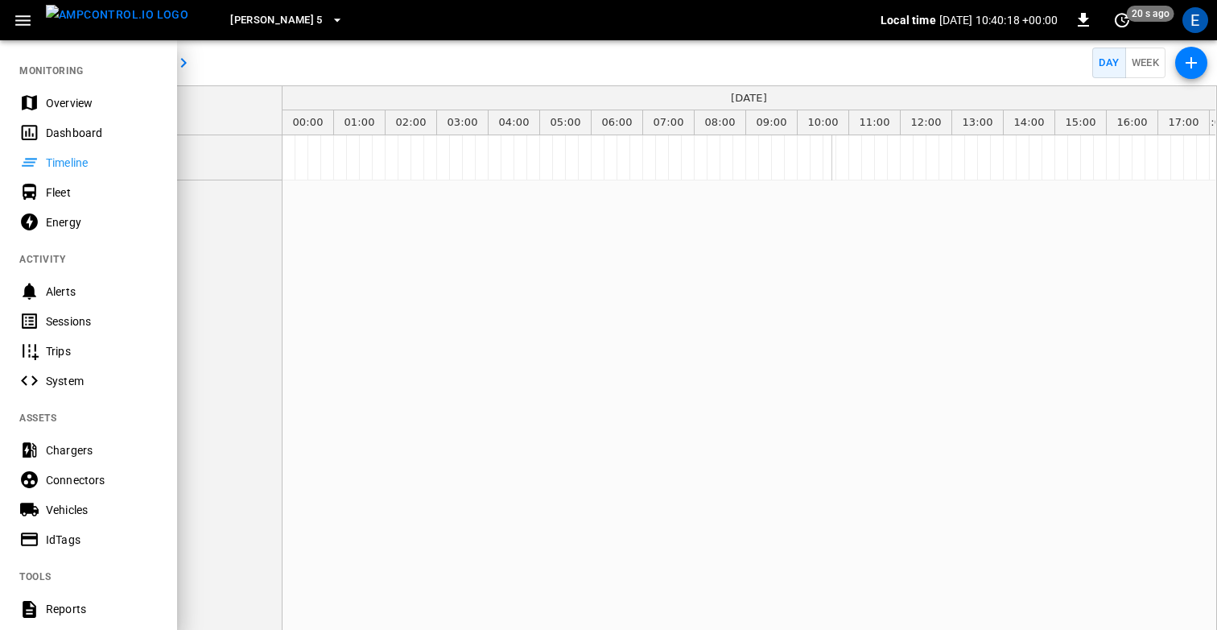
click at [347, 275] on div at bounding box center [608, 315] width 1217 height 630
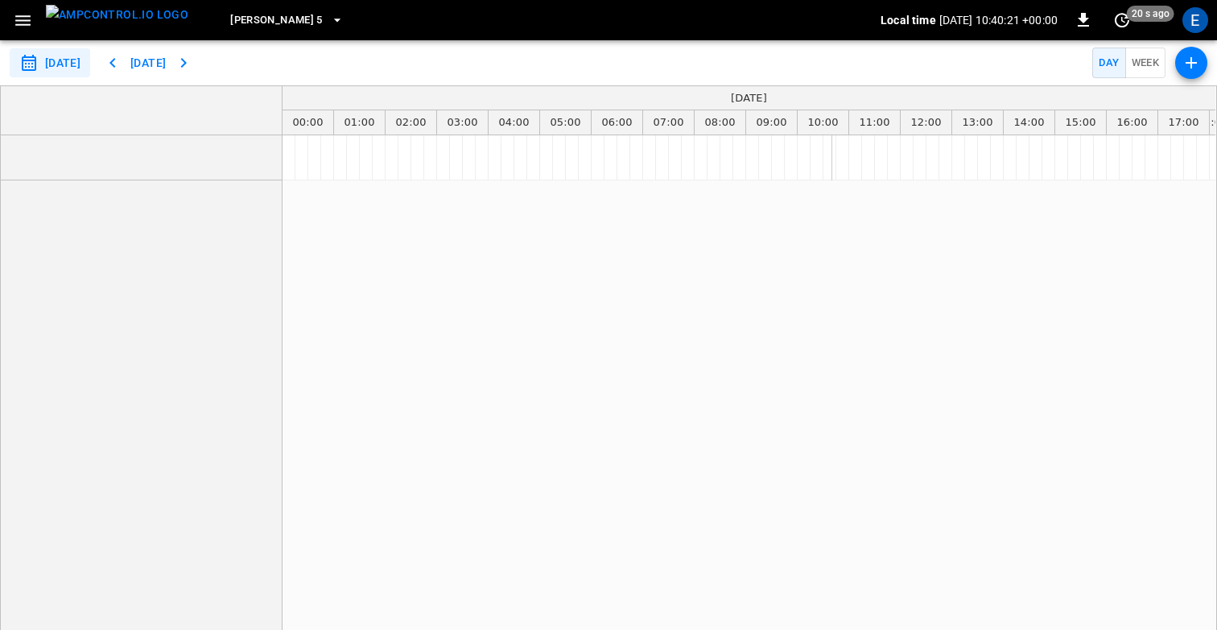
click at [30, 17] on icon "button" at bounding box center [23, 20] width 20 height 20
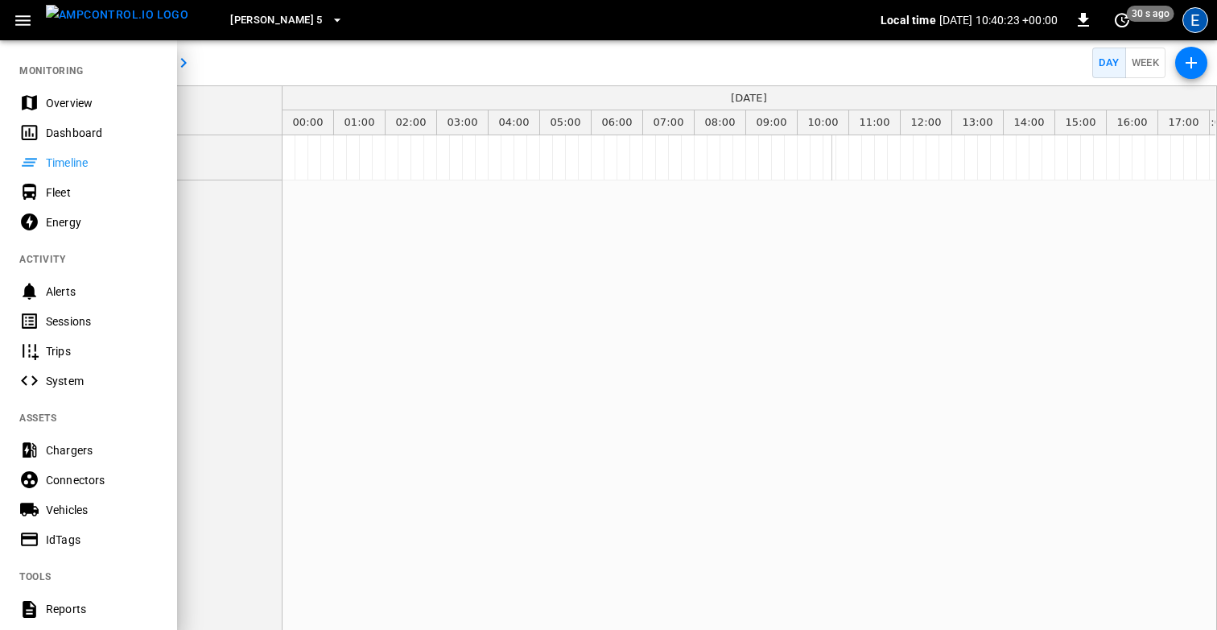
click at [1187, 24] on div "E" at bounding box center [1196, 20] width 26 height 26
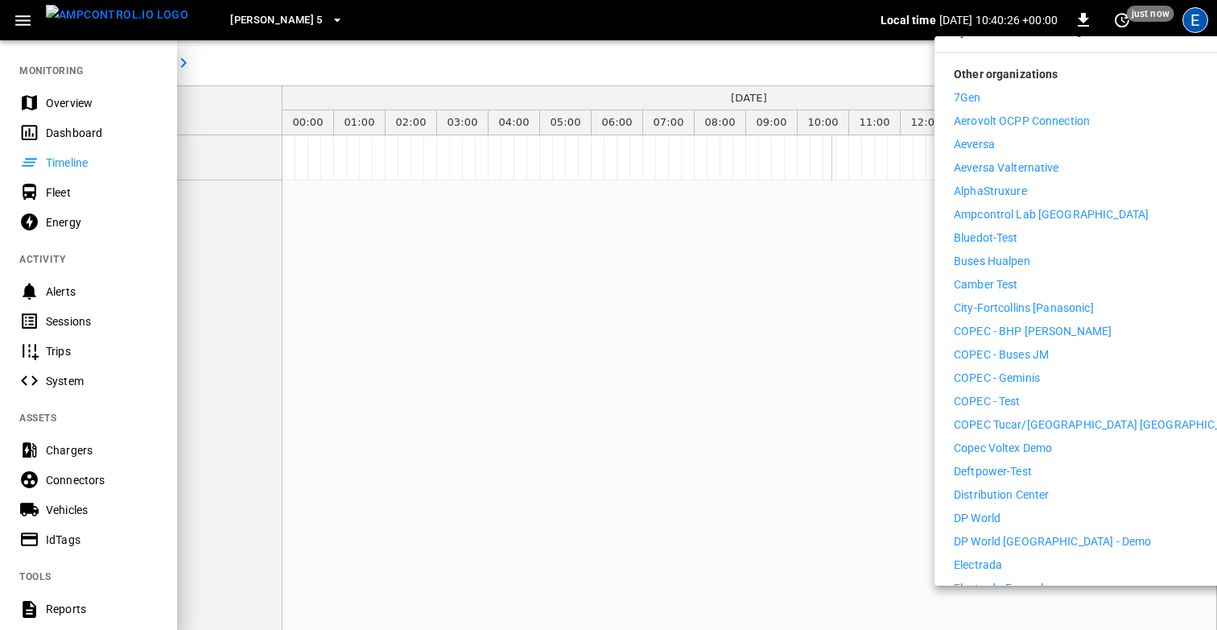
scroll to position [238, 0]
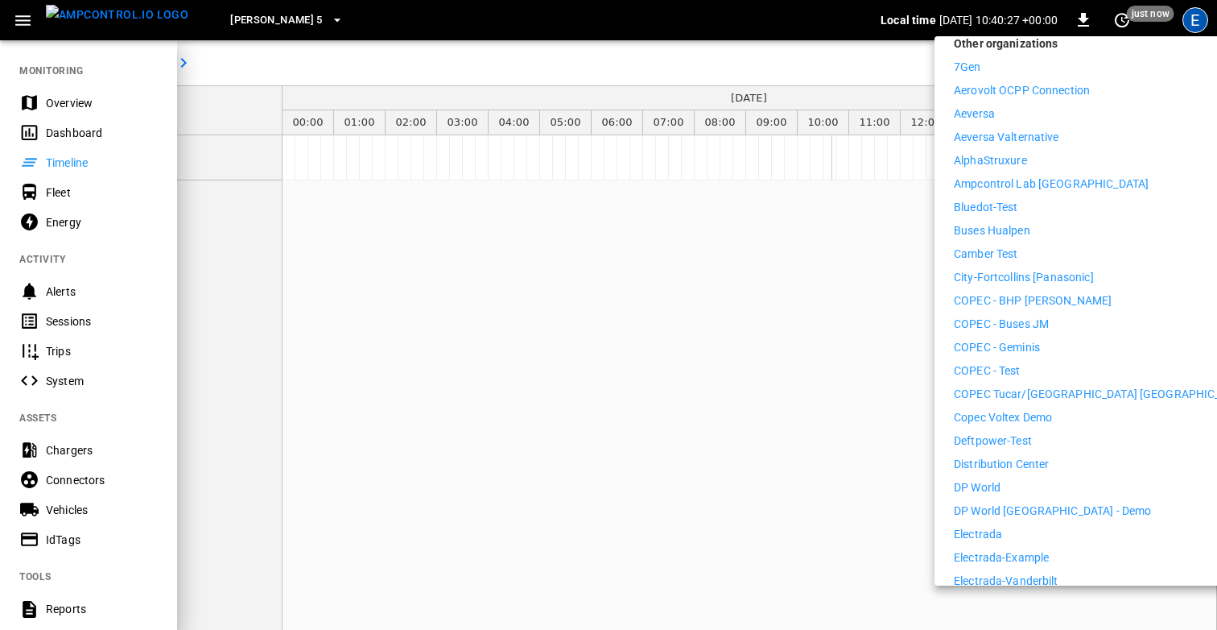
click at [1015, 456] on p "Distribution Center" at bounding box center [1002, 464] width 96 height 17
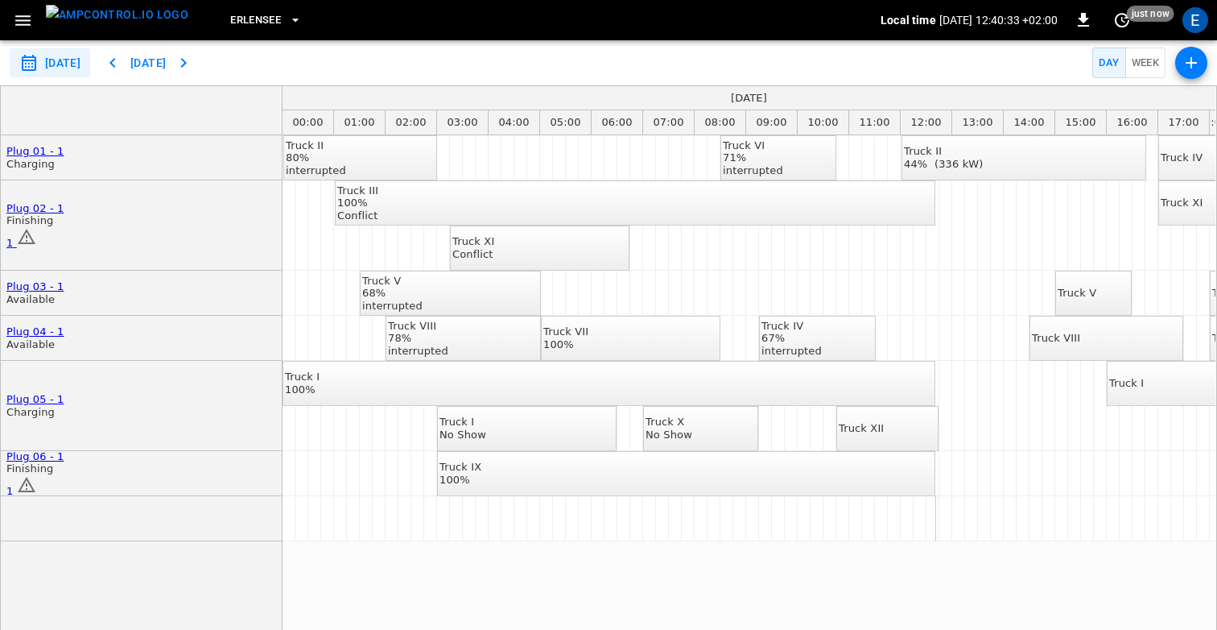
click at [48, 145] on link "Plug 01 - 1" at bounding box center [35, 151] width 58 height 12
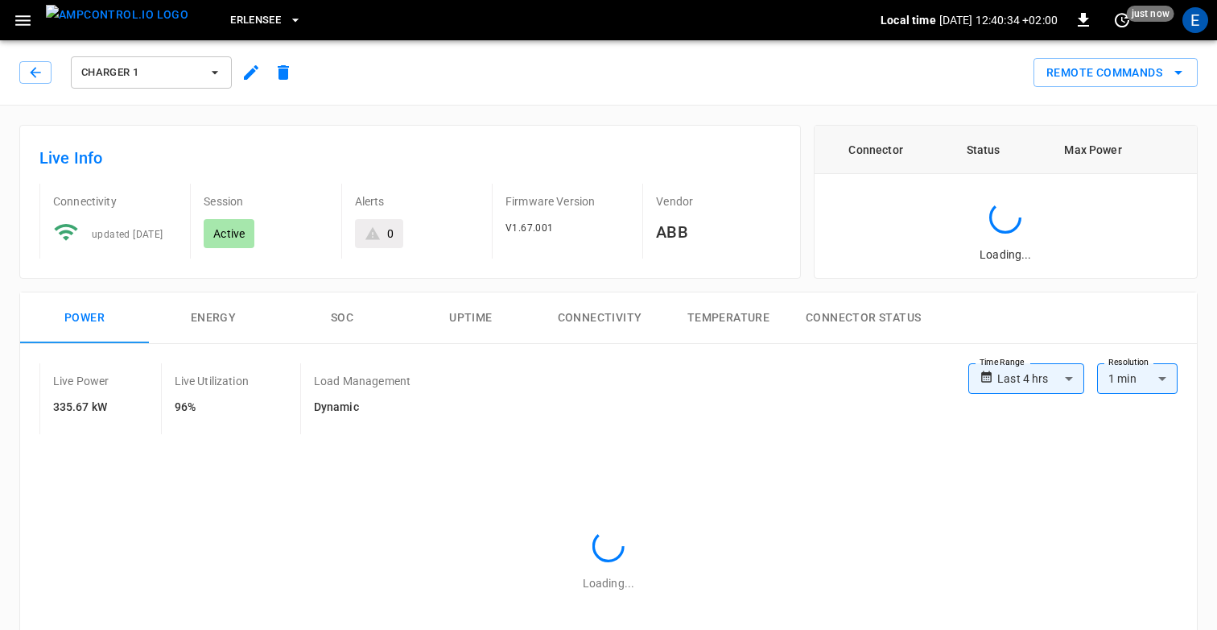
type input "**********"
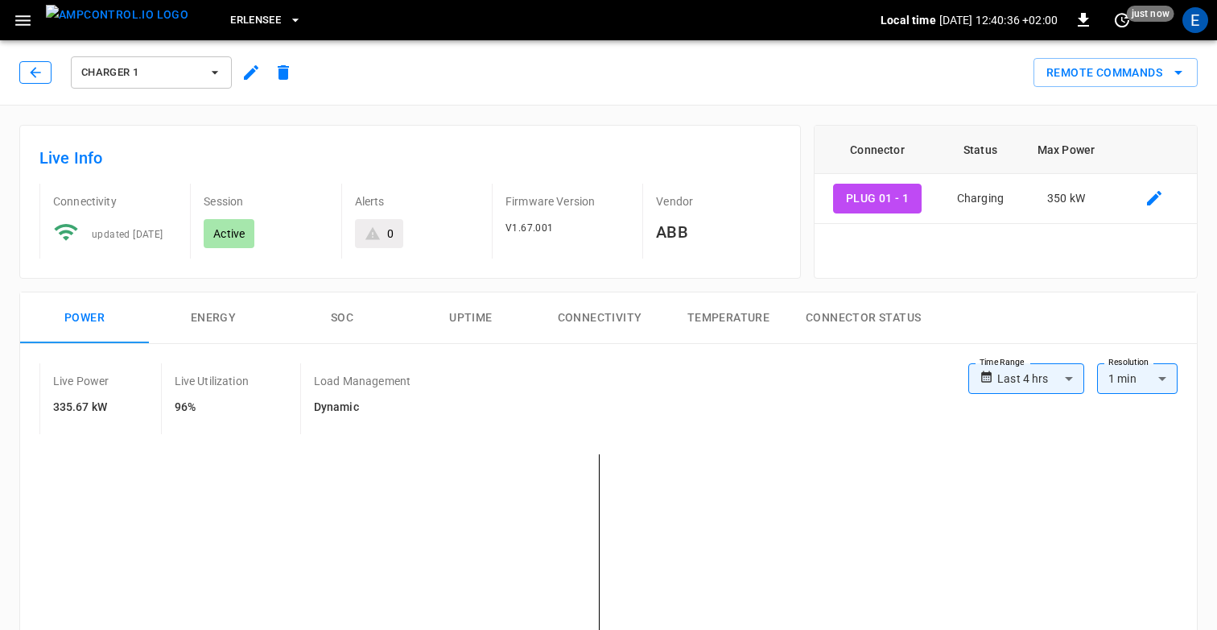
click at [31, 61] on button "button" at bounding box center [35, 72] width 32 height 23
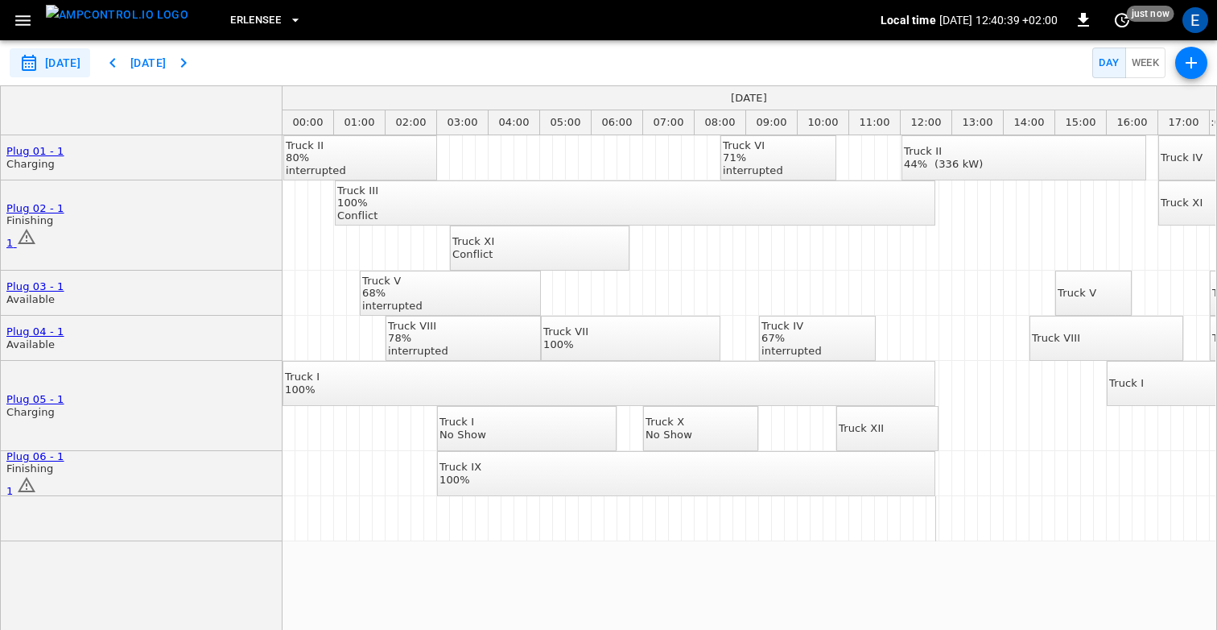
click at [30, 13] on icon "button" at bounding box center [23, 20] width 20 height 20
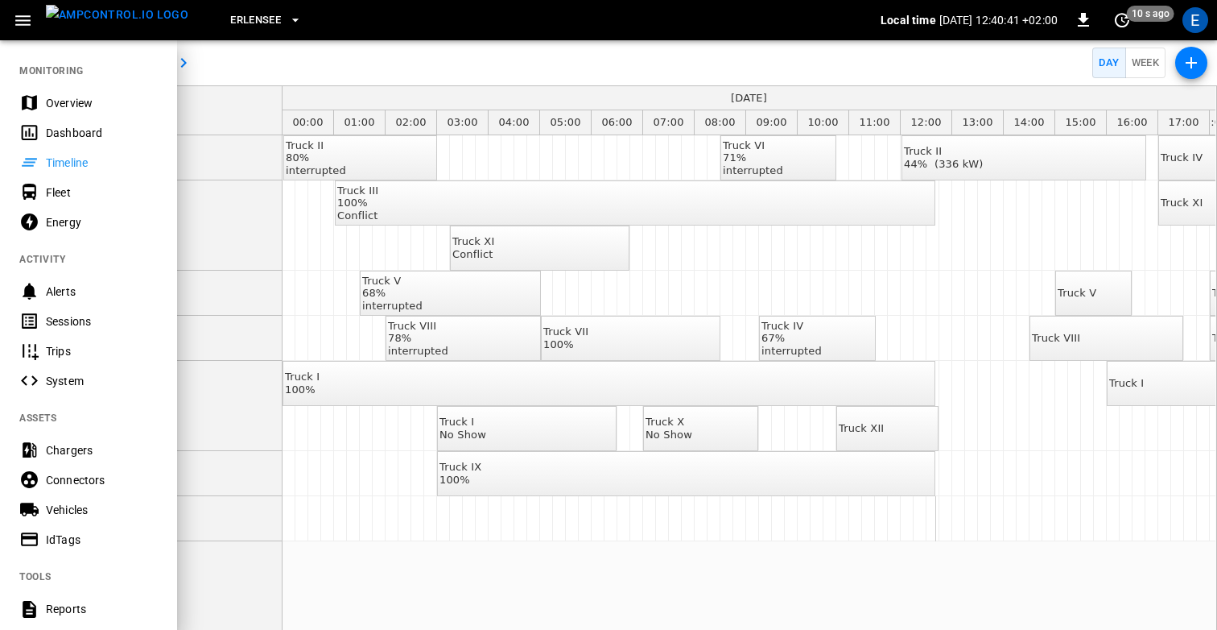
click at [80, 190] on div "Fleet" at bounding box center [102, 192] width 112 height 16
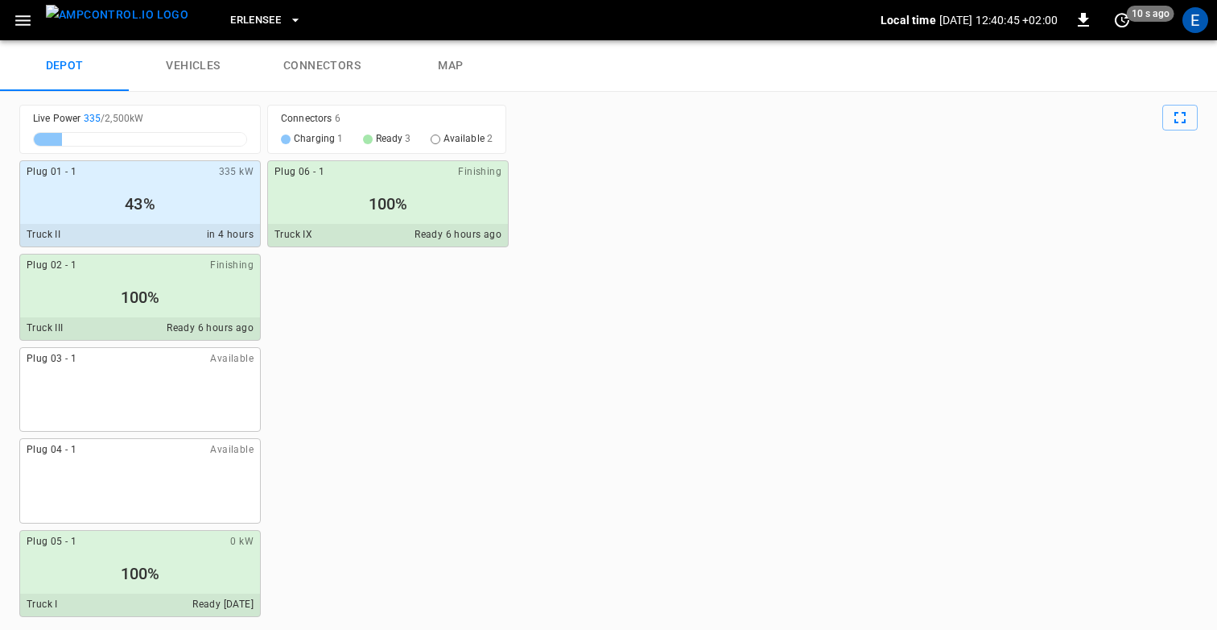
click at [212, 66] on link "vehicles" at bounding box center [193, 66] width 129 height 52
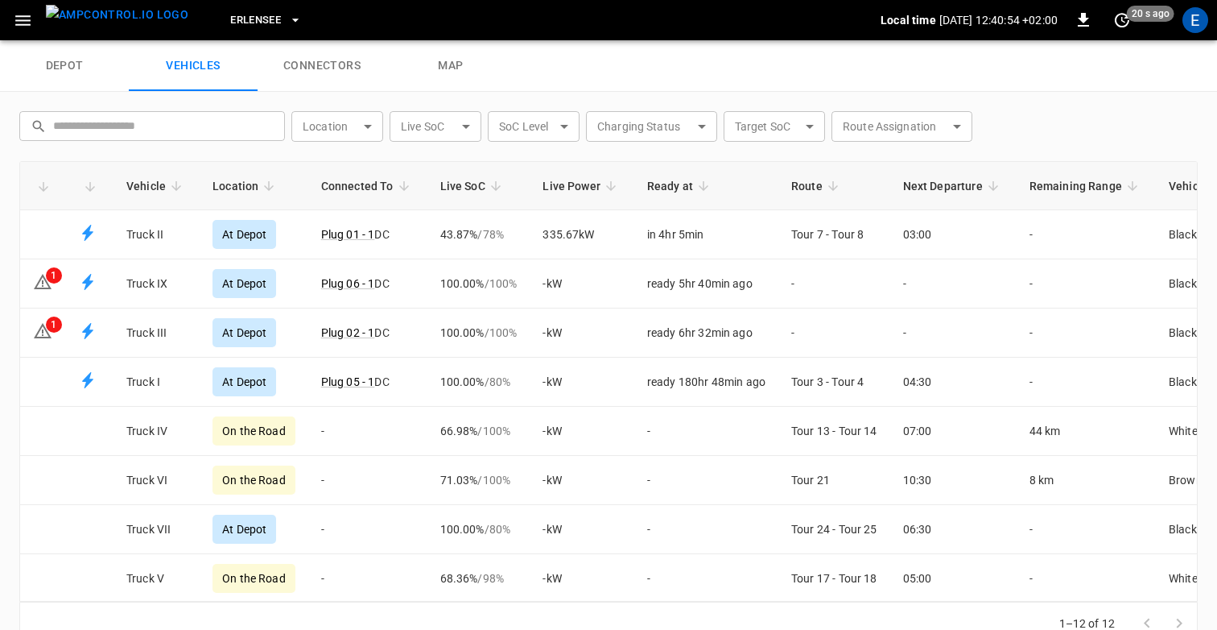
click at [316, 68] on link "connectors" at bounding box center [322, 66] width 129 height 52
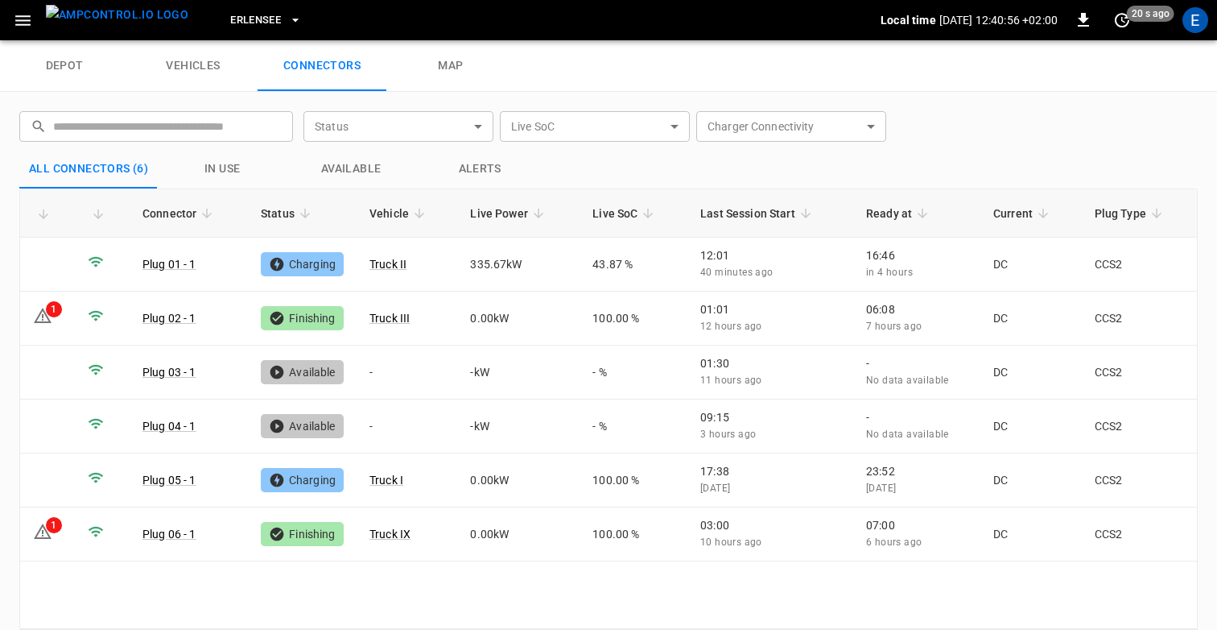
click at [467, 67] on link "map" at bounding box center [450, 66] width 129 height 52
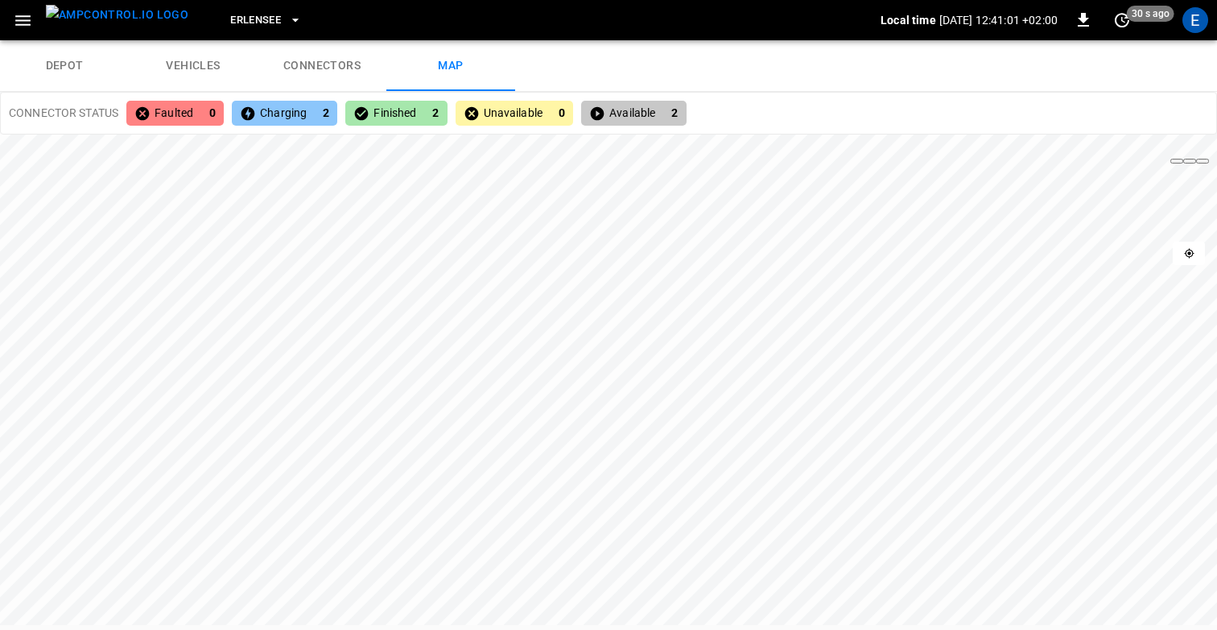
click at [301, 64] on link "connectors" at bounding box center [322, 66] width 129 height 52
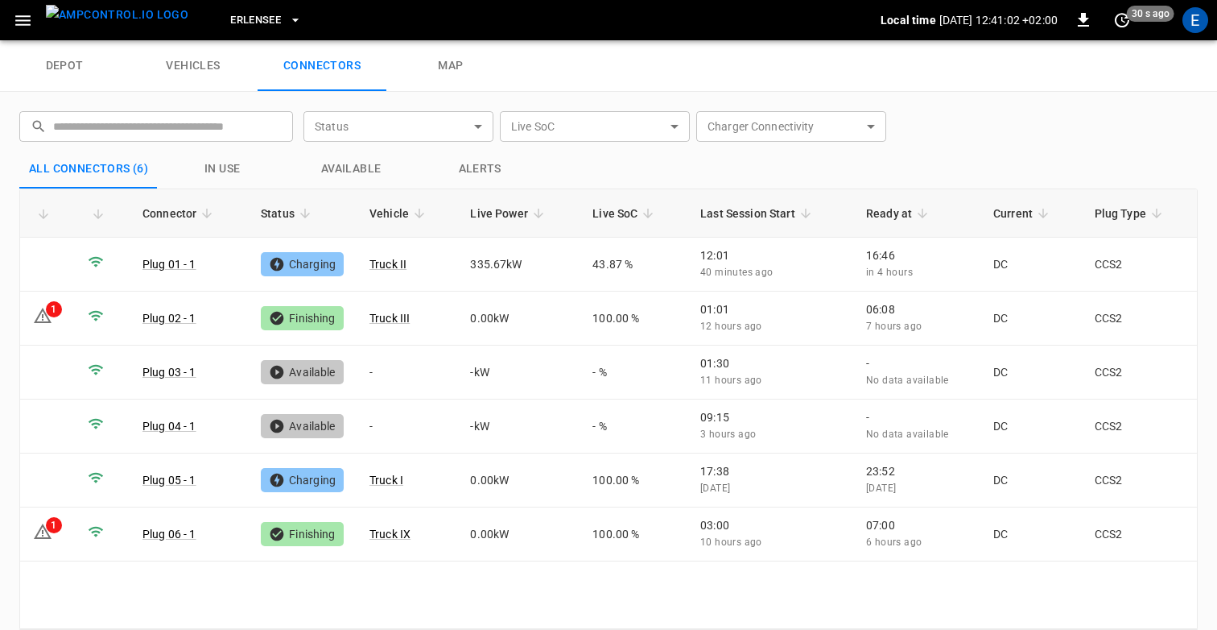
click at [196, 77] on link "vehicles" at bounding box center [193, 66] width 129 height 52
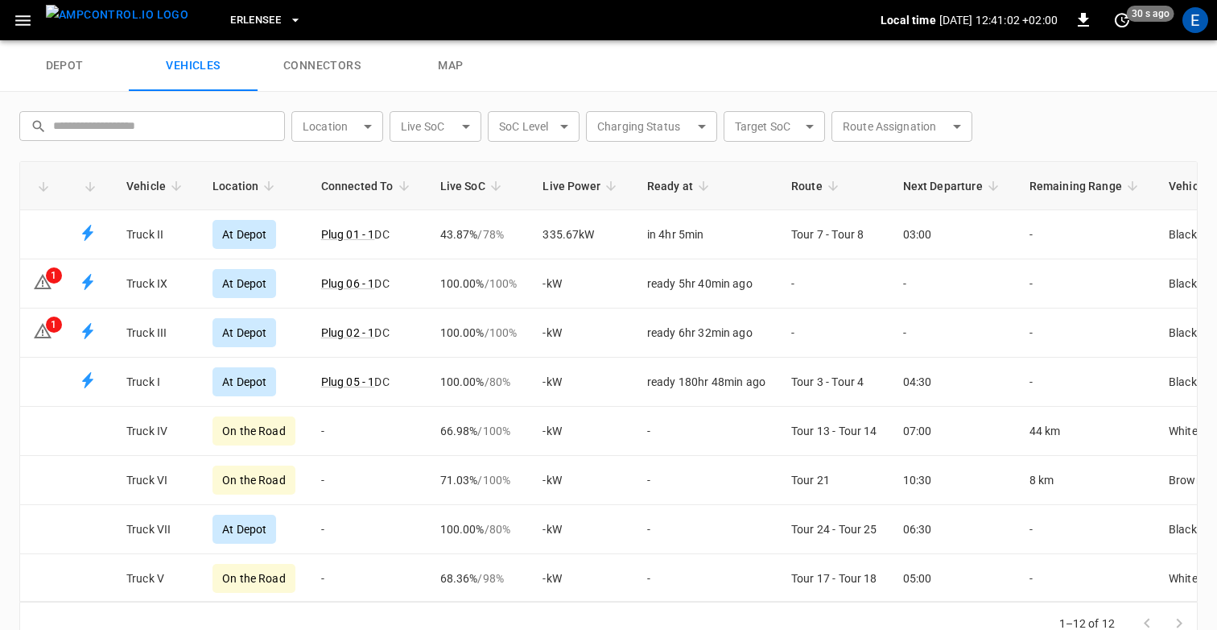
click at [68, 72] on link "depot" at bounding box center [64, 66] width 129 height 52
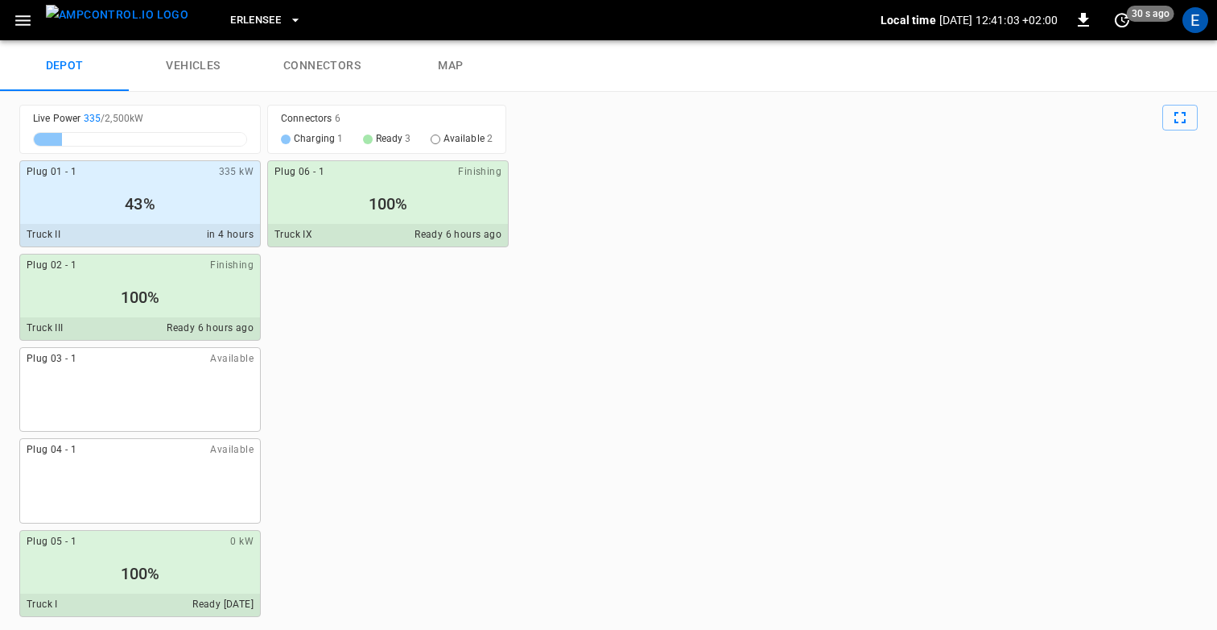
click at [410, 401] on div "Plug 01 - 1 335 kW 43% Truck II in 4 hours Plug 02 - 1 Finishing 100% Truck III…" at bounding box center [608, 388] width 1179 height 457
click at [395, 381] on div "Plug 01 - 1 335 kW 43% Truck II in 4 hours Plug 02 - 1 Finishing 100% Truck III…" at bounding box center [608, 388] width 1179 height 457
click at [215, 82] on link "vehicles" at bounding box center [193, 66] width 129 height 52
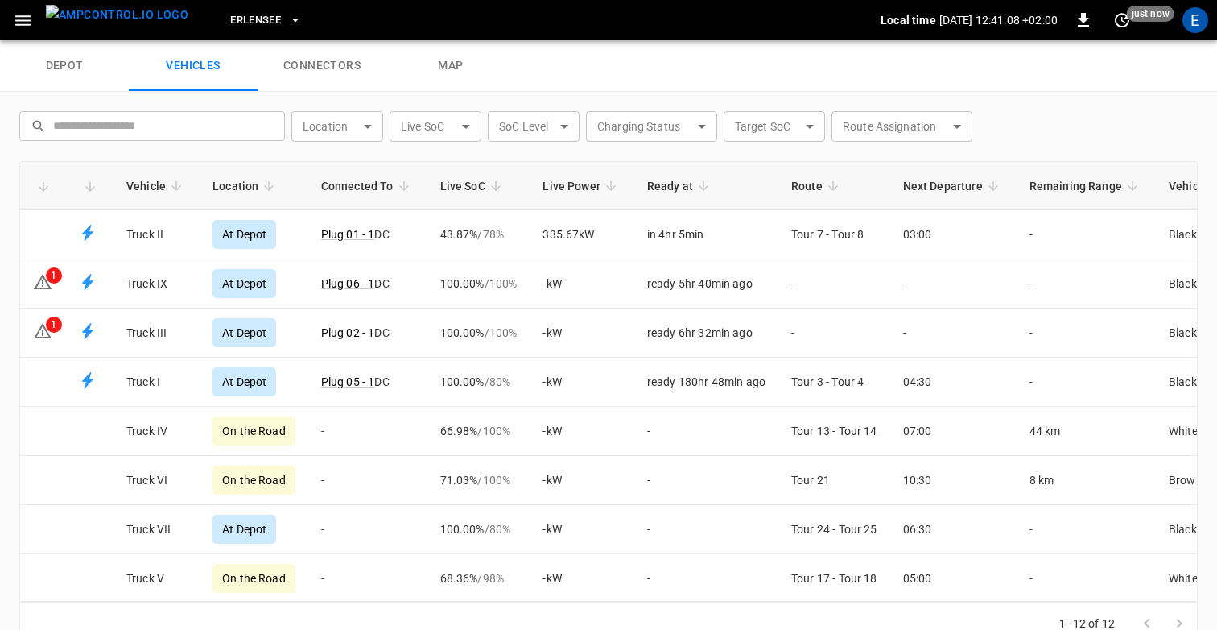
click at [346, 68] on link "connectors" at bounding box center [322, 66] width 129 height 52
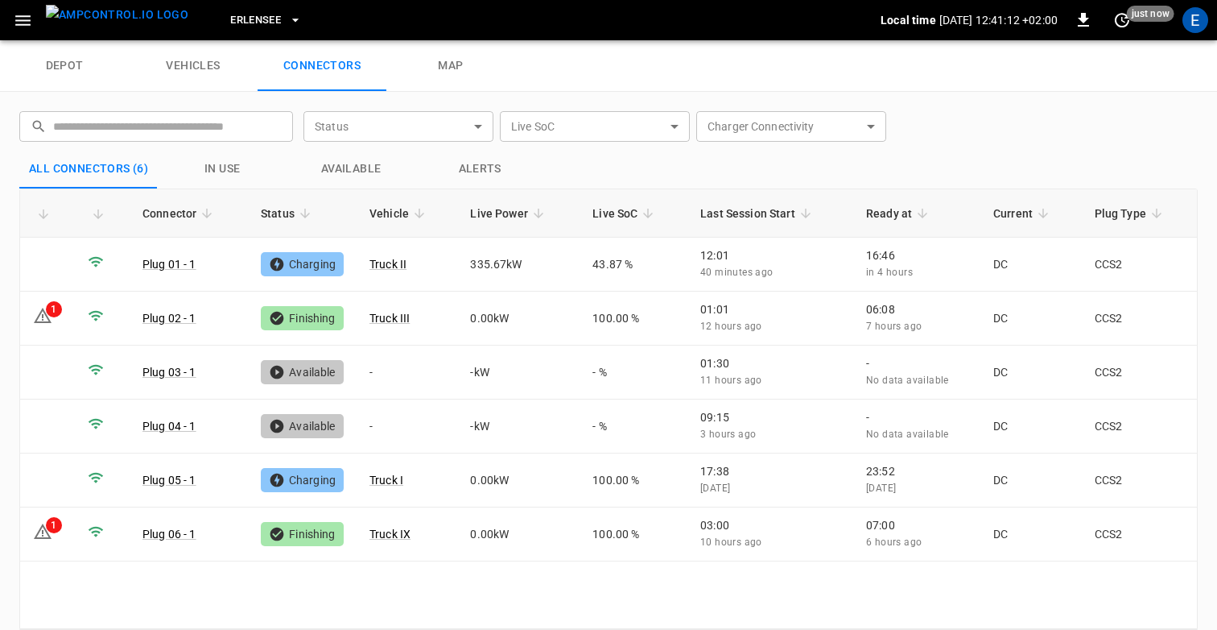
click at [222, 170] on button "in use" at bounding box center [222, 169] width 129 height 39
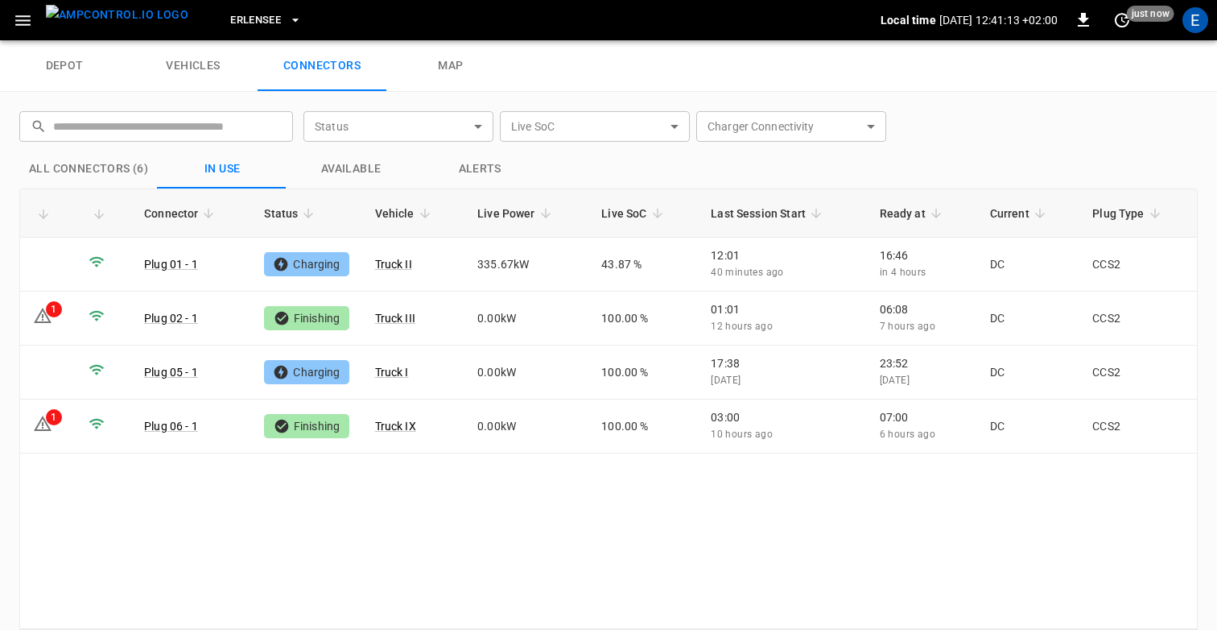
click at [355, 172] on button "Available" at bounding box center [351, 169] width 129 height 39
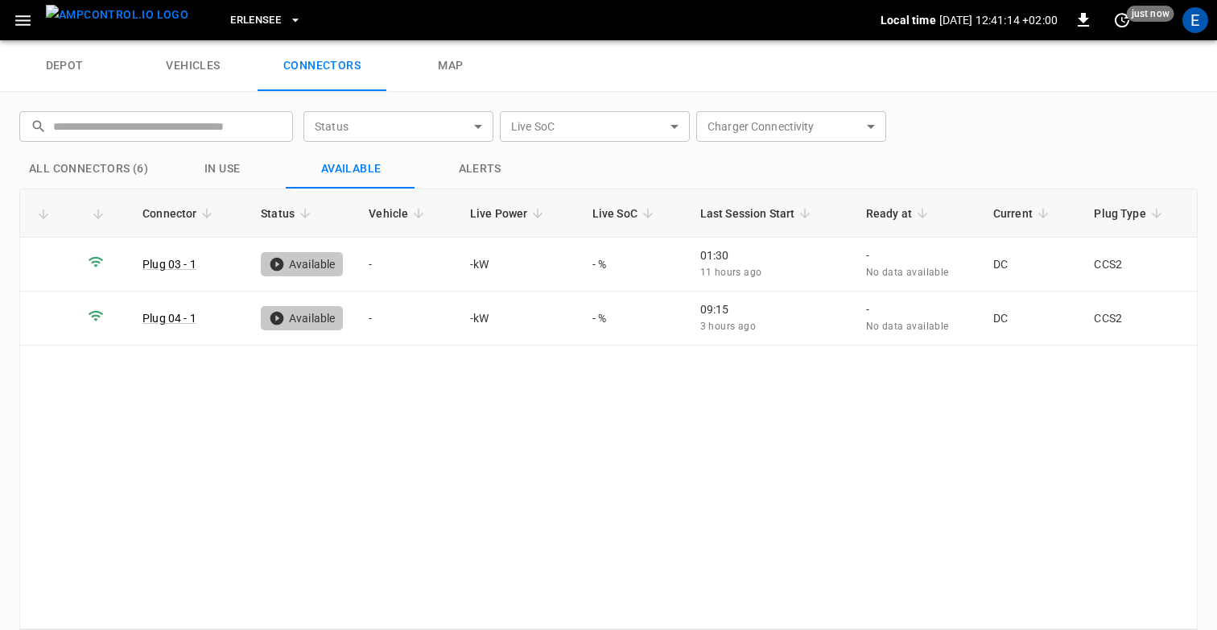
click at [493, 181] on button "Alerts" at bounding box center [479, 169] width 129 height 39
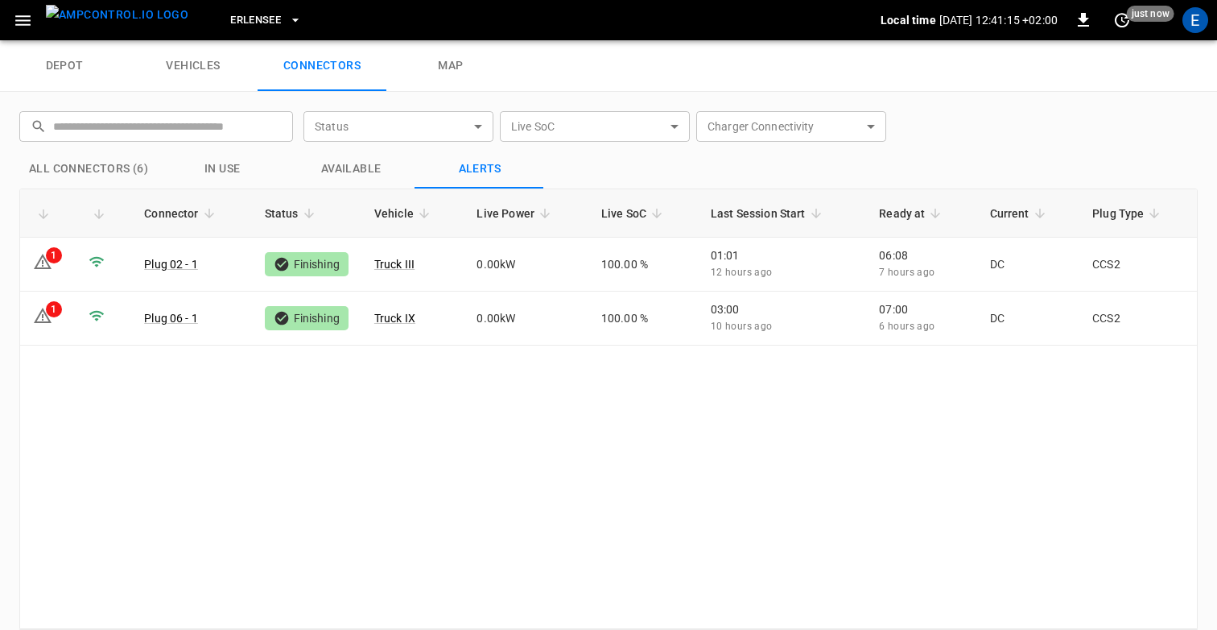
click at [62, 163] on button "All Connectors (6)" at bounding box center [88, 169] width 138 height 39
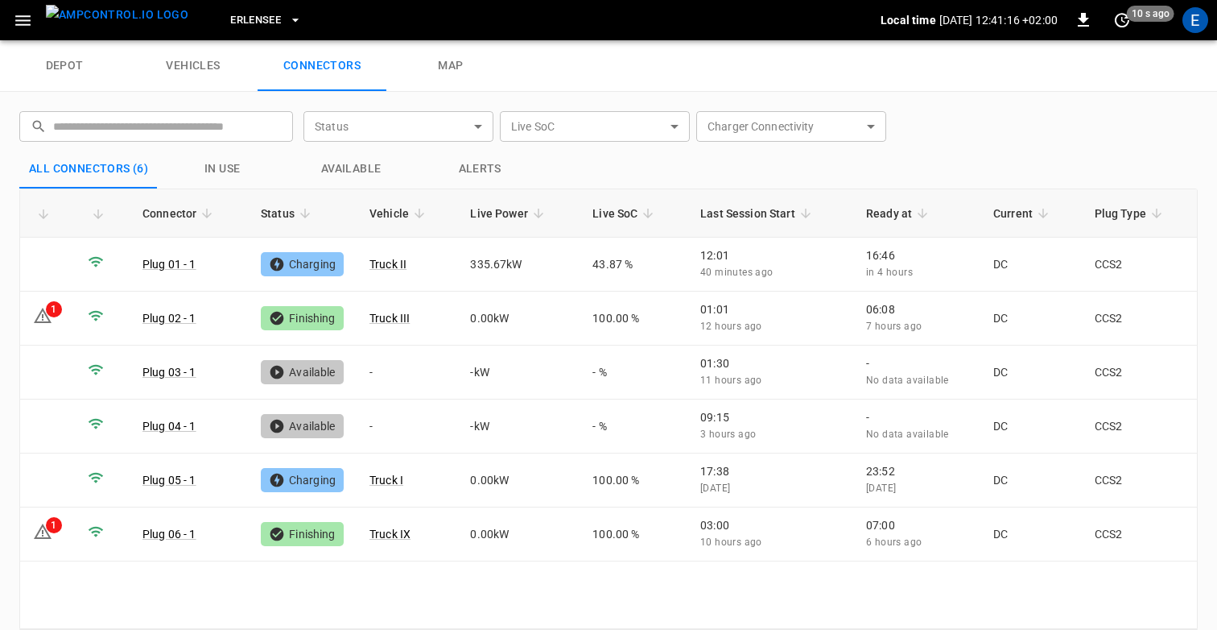
click at [65, 23] on img "menu" at bounding box center [117, 15] width 143 height 20
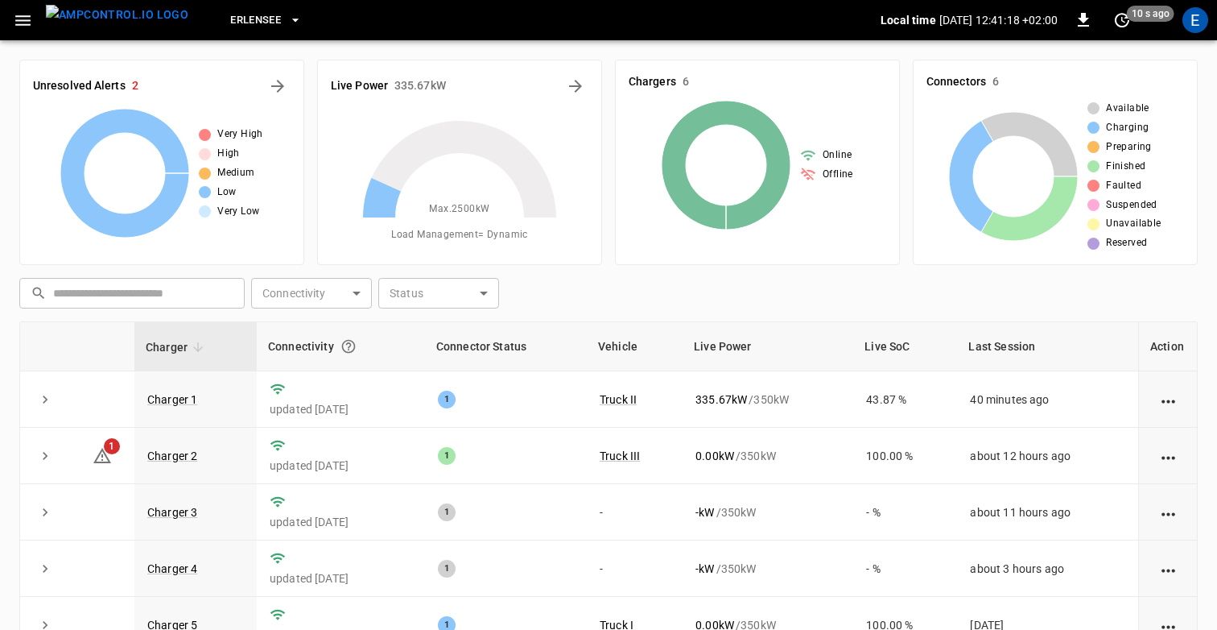
click at [28, 33] on button "button" at bounding box center [22, 21] width 33 height 30
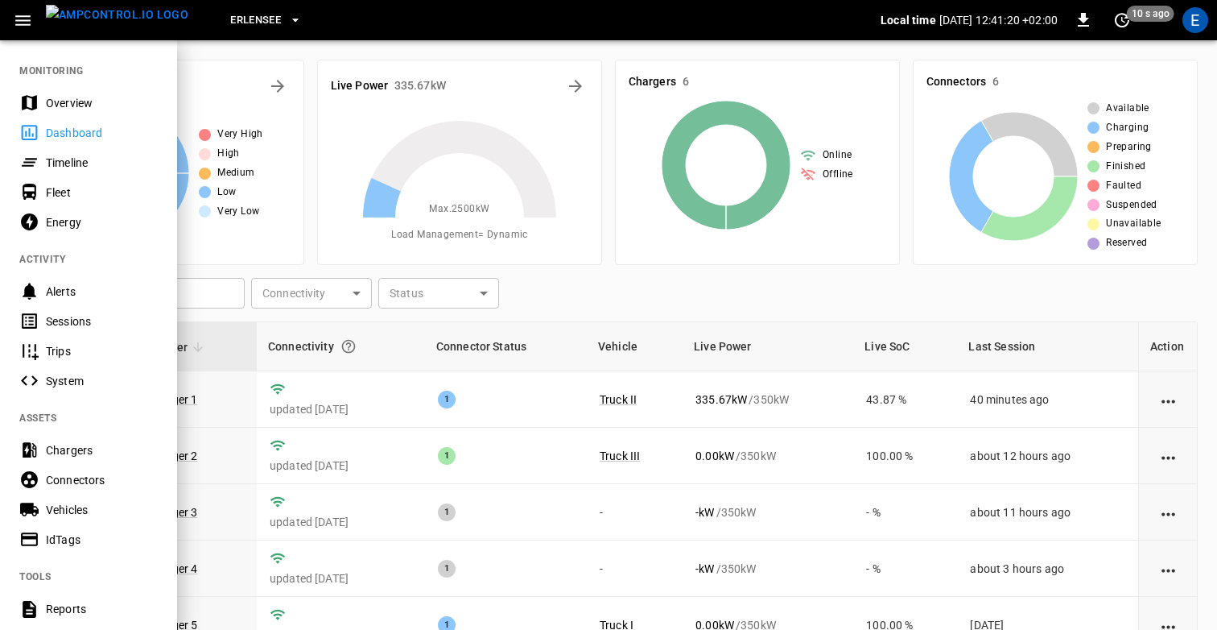
click at [68, 159] on div "Timeline" at bounding box center [102, 163] width 112 height 16
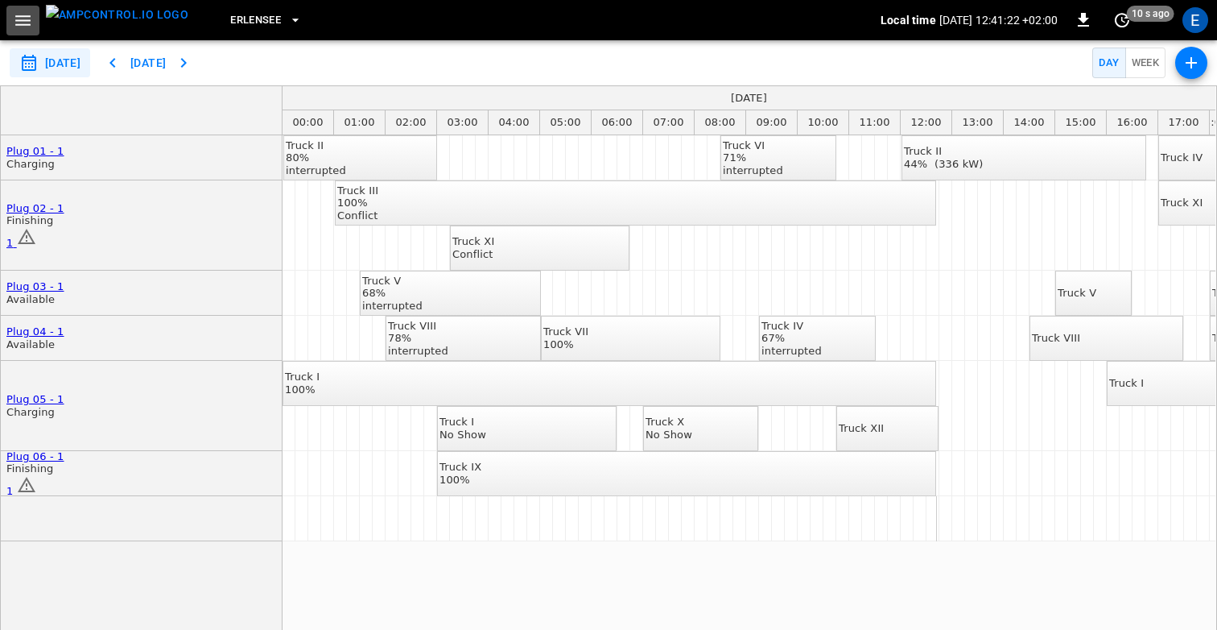
click at [19, 22] on icon "button" at bounding box center [23, 20] width 20 height 20
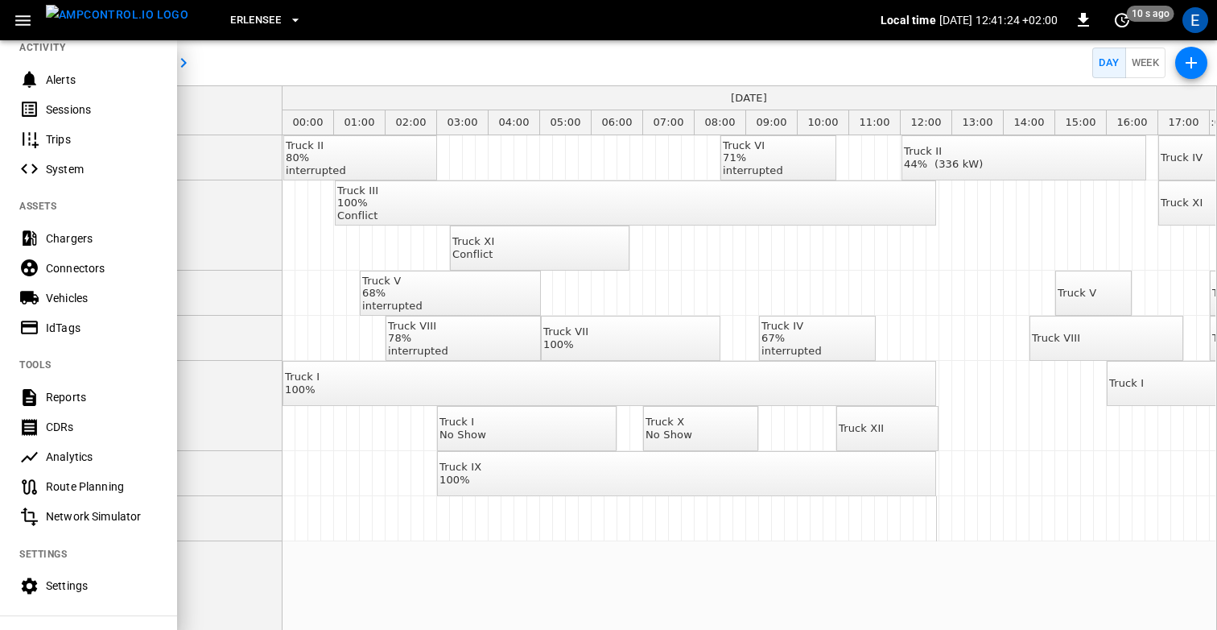
scroll to position [225, 0]
